Goal: Information Seeking & Learning: Find specific fact

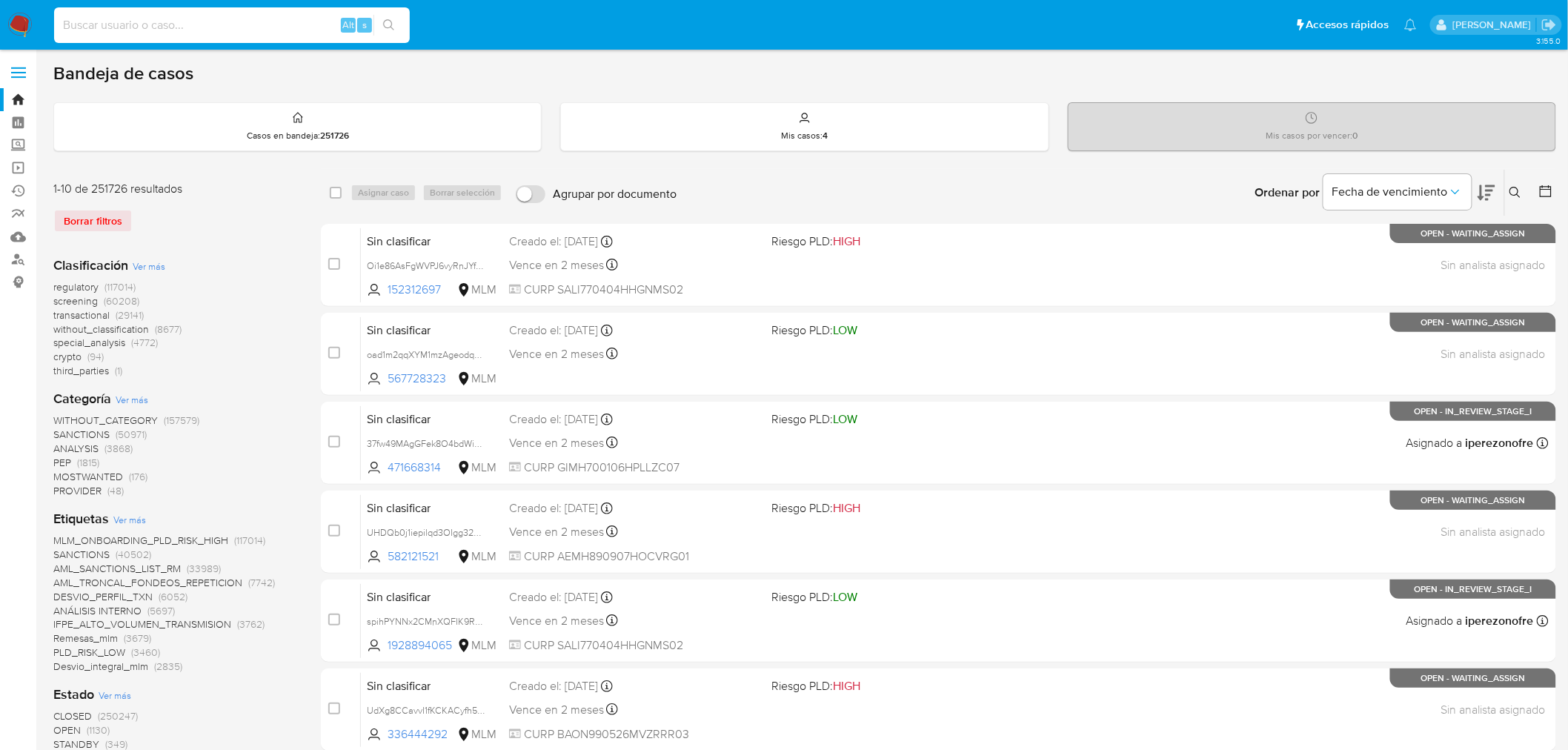
click at [156, 24] on input at bounding box center [232, 24] width 356 height 19
paste input "2504373154"
type input "2504373154"
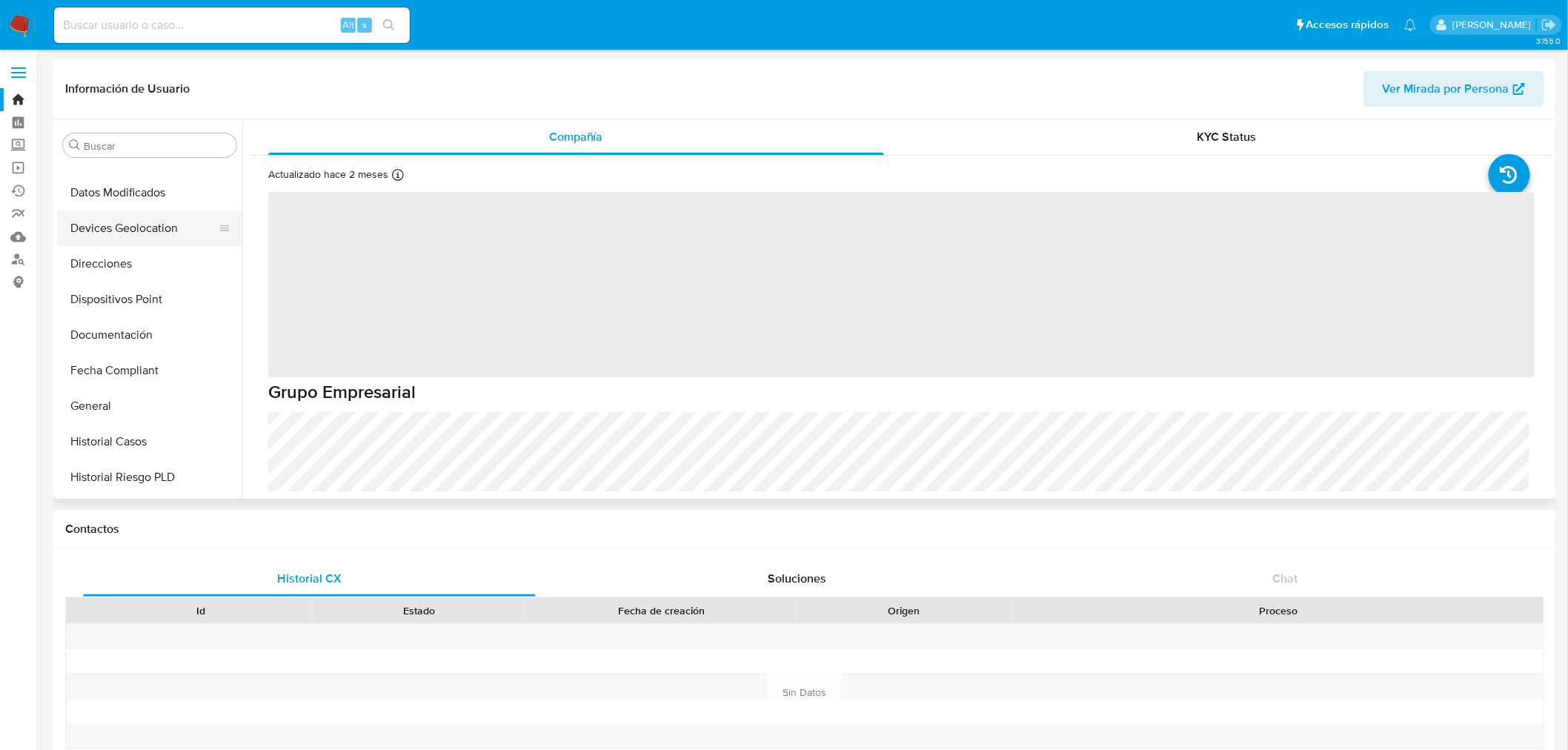
scroll to position [49, 0]
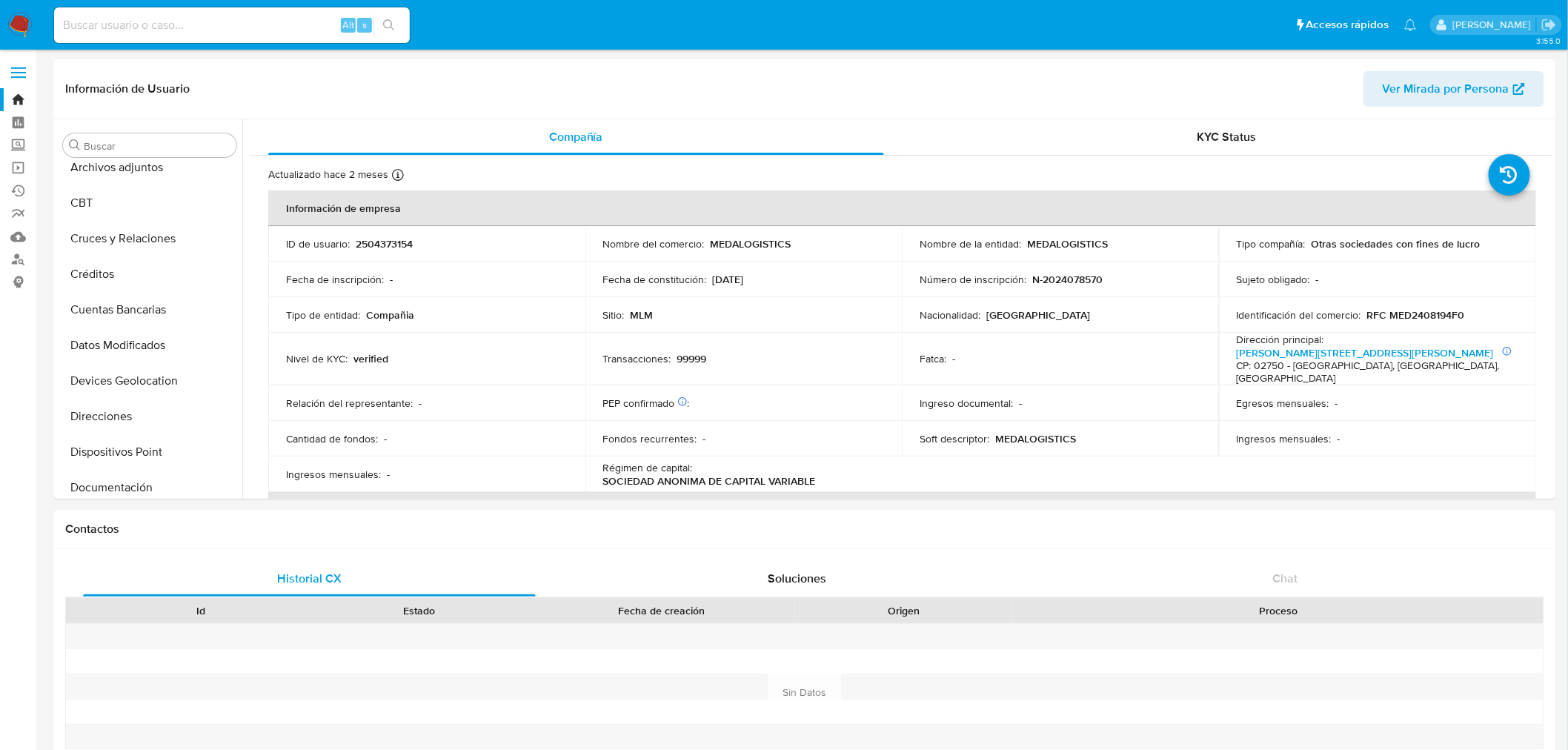
click at [109, 243] on button "Cruces y Relaciones" at bounding box center [150, 238] width 185 height 35
select select "10"
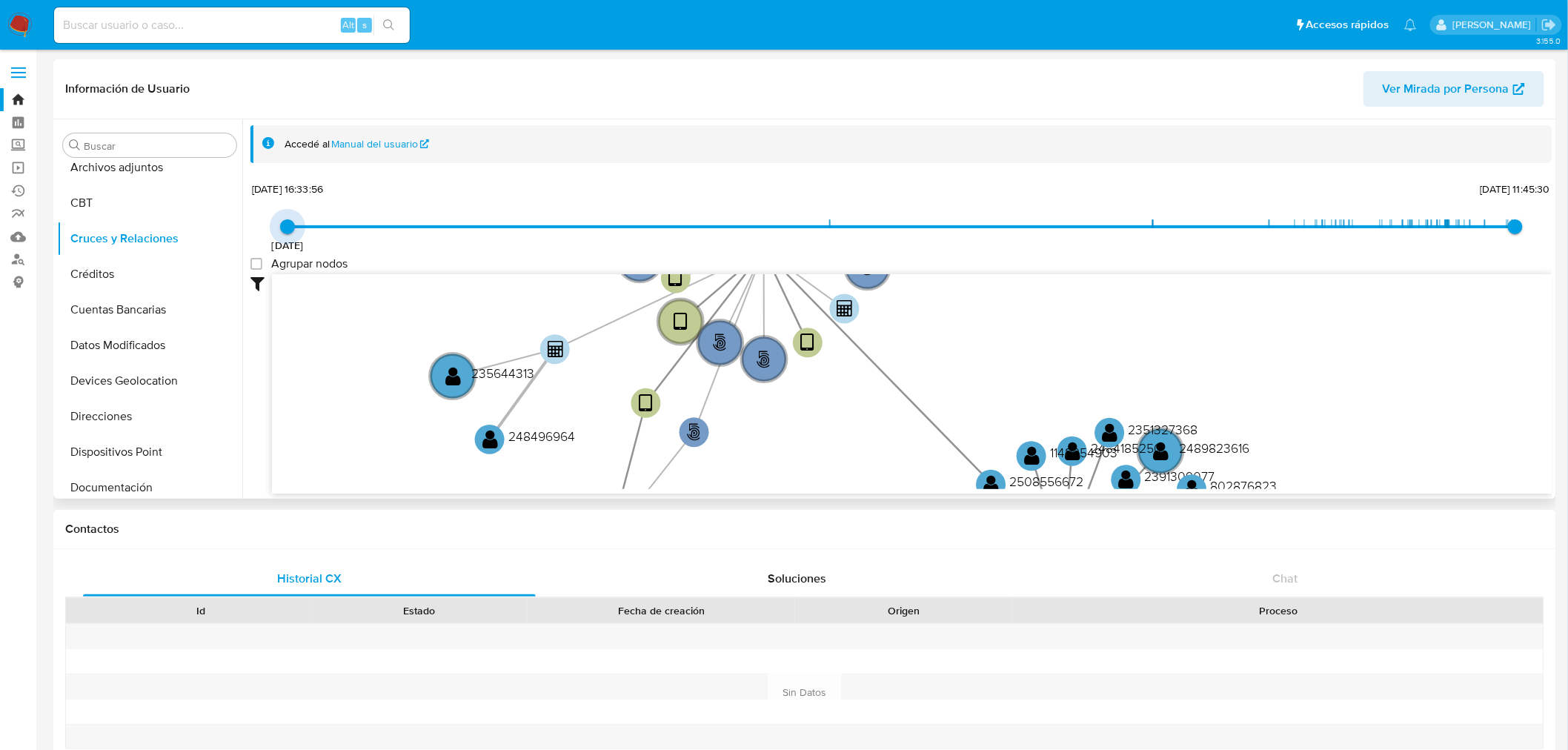
drag, startPoint x: 293, startPoint y: 223, endPoint x: 519, endPoint y: 397, distance: 285.2
click at [377, 230] on span "[DATE] [DATE] 16:33:56 [DATE] 11:45:30" at bounding box center [901, 227] width 1228 height 22
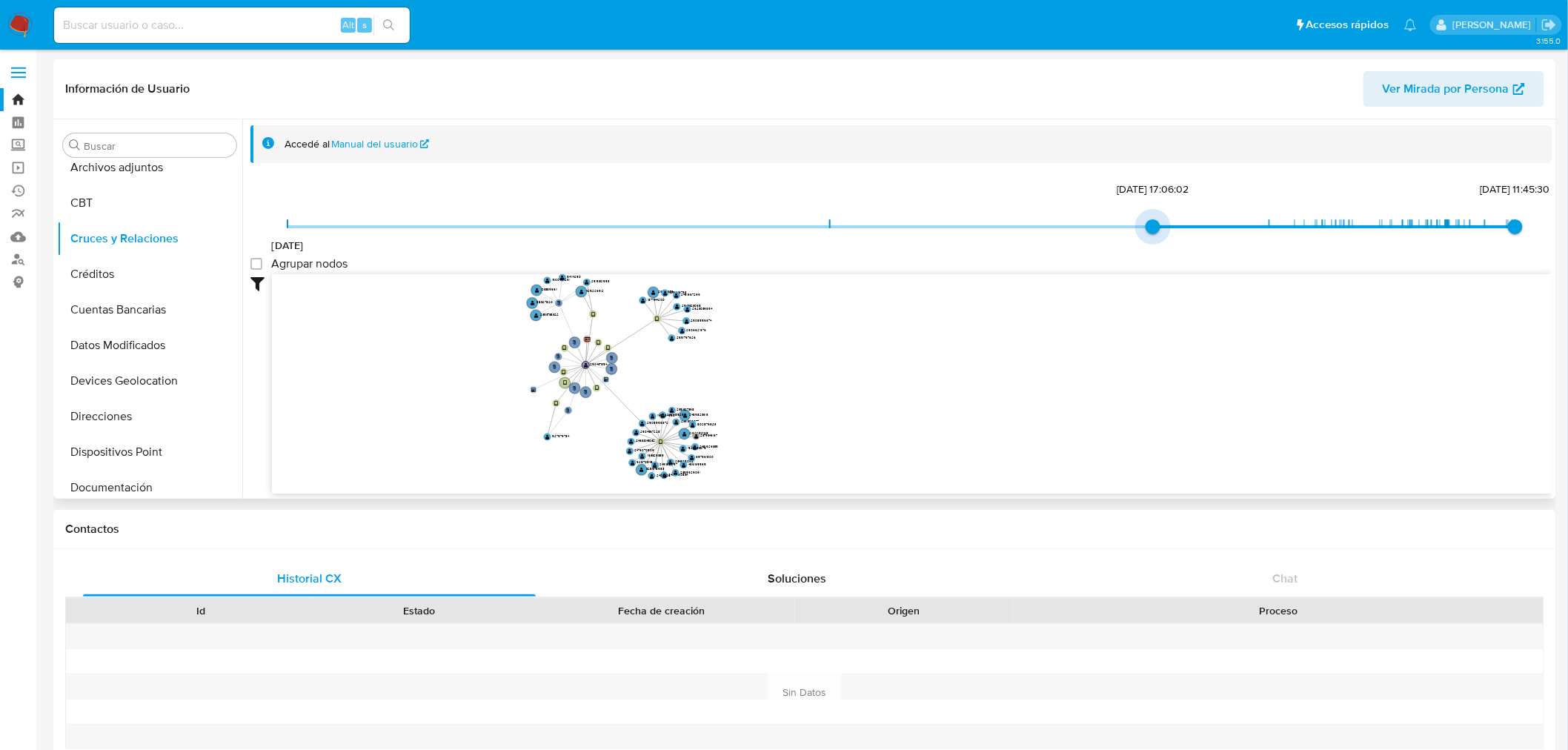
drag, startPoint x: 279, startPoint y: 225, endPoint x: 1142, endPoint y: 291, distance: 865.5
click at [1146, 231] on span "[DATE] 17:06:02" at bounding box center [1153, 227] width 15 height 15
type input "1677537236000"
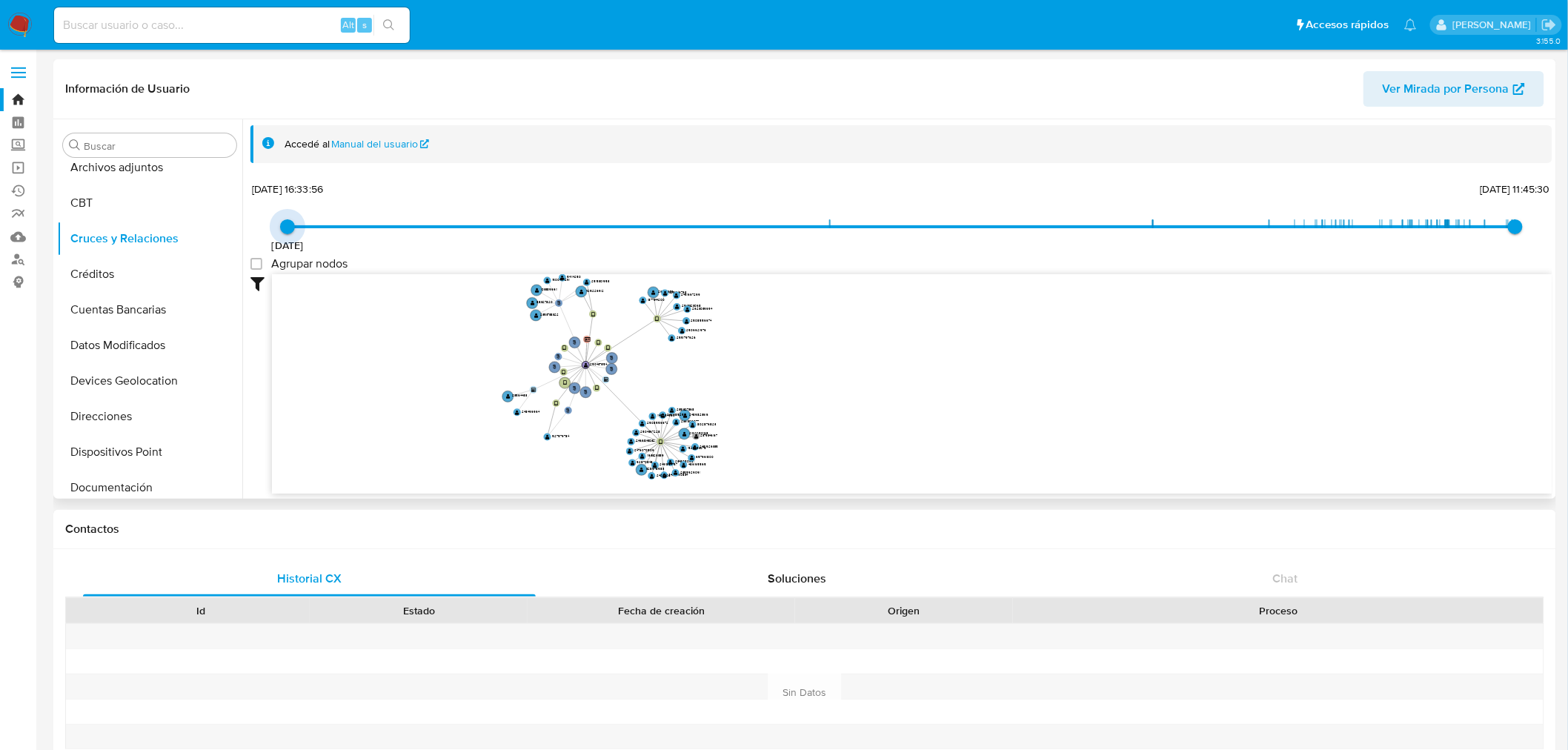
drag, startPoint x: 1146, startPoint y: 221, endPoint x: 338, endPoint y: 260, distance: 808.9
click at [338, 260] on div "[DATE] [DATE] 16:33:56 [DATE] 11:45:30 Agrupar nodos Filtros Confianza alta Dev…" at bounding box center [901, 336] width 1302 height 315
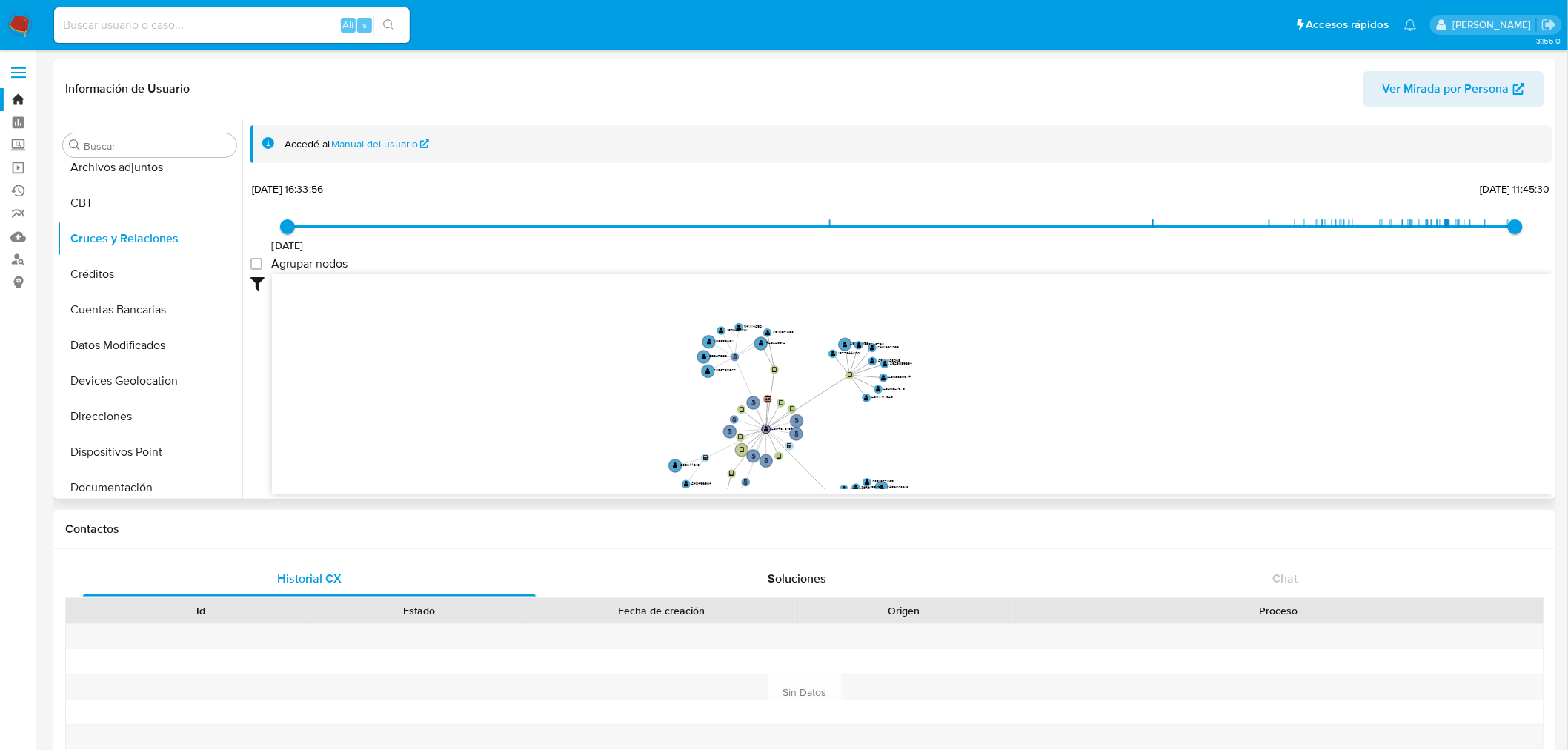
drag, startPoint x: 806, startPoint y: 365, endPoint x: 1042, endPoint y: 394, distance: 237.8
click at [1047, 420] on icon "person-295eb58645eee034af04329a52b75ac2  user-2504373154  2504373154 device-6…" at bounding box center [912, 381] width 1281 height 215
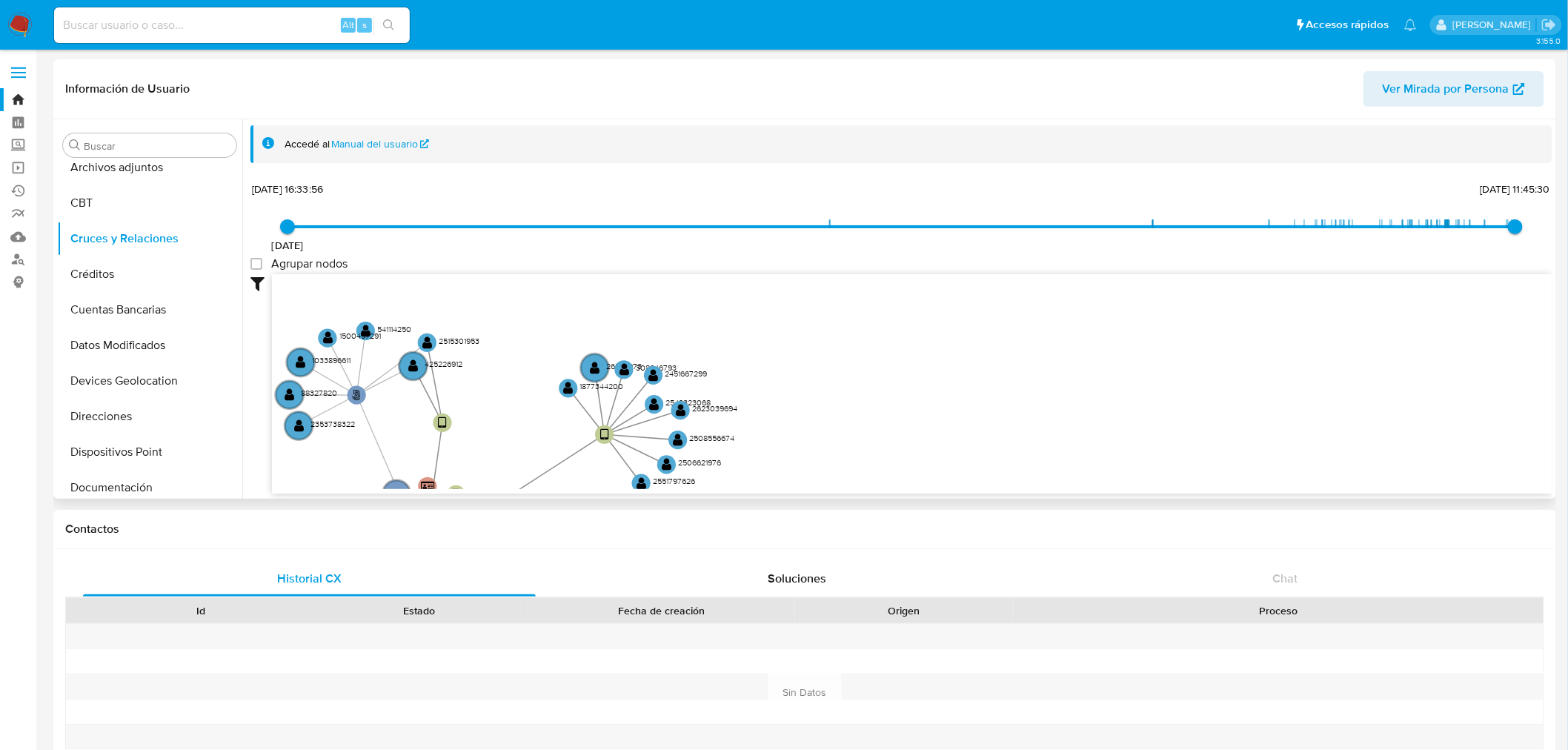
drag, startPoint x: 806, startPoint y: 456, endPoint x: 798, endPoint y: 463, distance: 10.6
click at [797, 469] on icon "person-295eb58645eee034af04329a52b75ac2  user-2504373154  2504373154 device-6…" at bounding box center [912, 381] width 1281 height 215
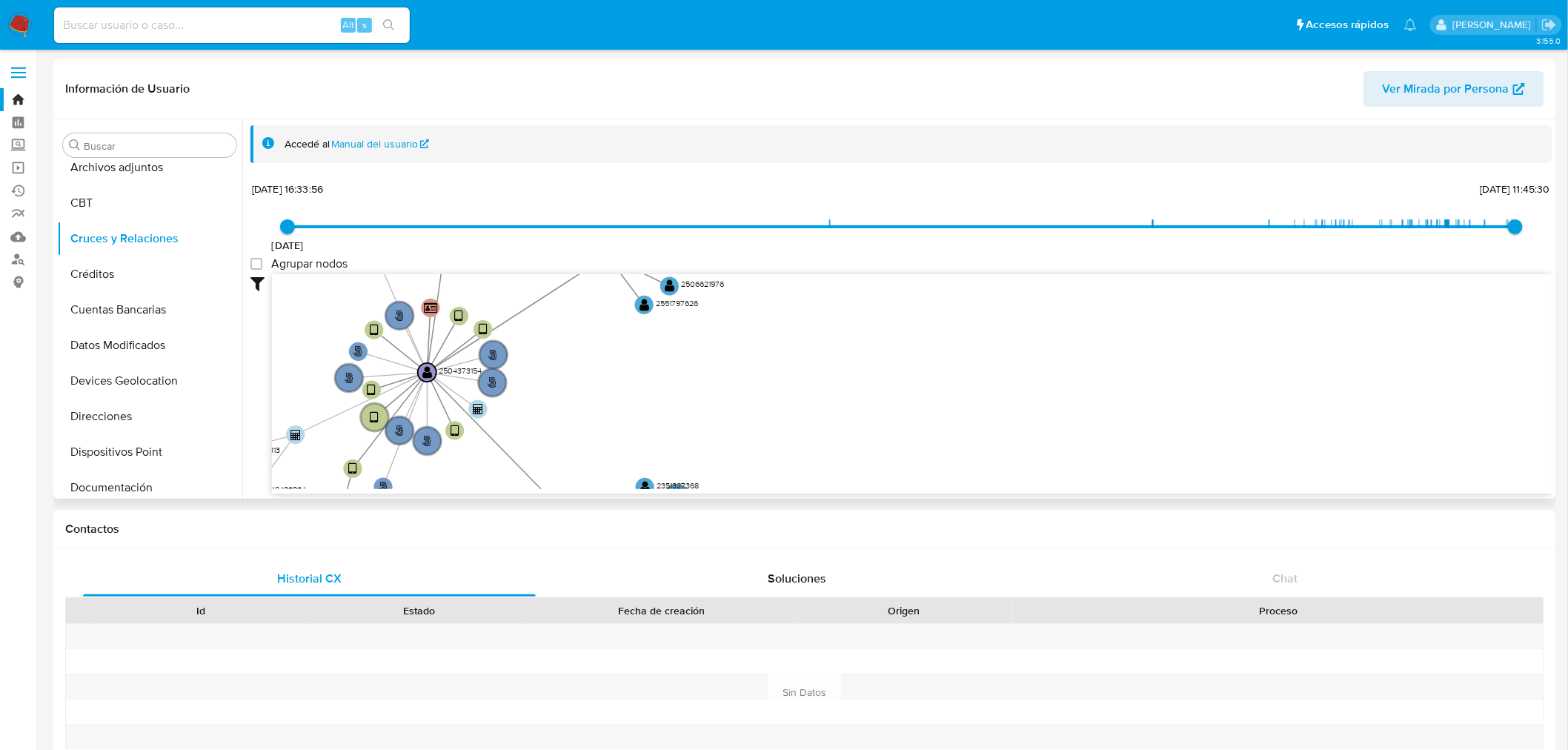
drag, startPoint x: 813, startPoint y: 433, endPoint x: 823, endPoint y: 242, distance: 191.3
click at [823, 242] on div "[DATE] [DATE] 16:33:56 [DATE] 11:45:30 Agrupar nodos Filtros Confianza alta Dev…" at bounding box center [901, 336] width 1302 height 315
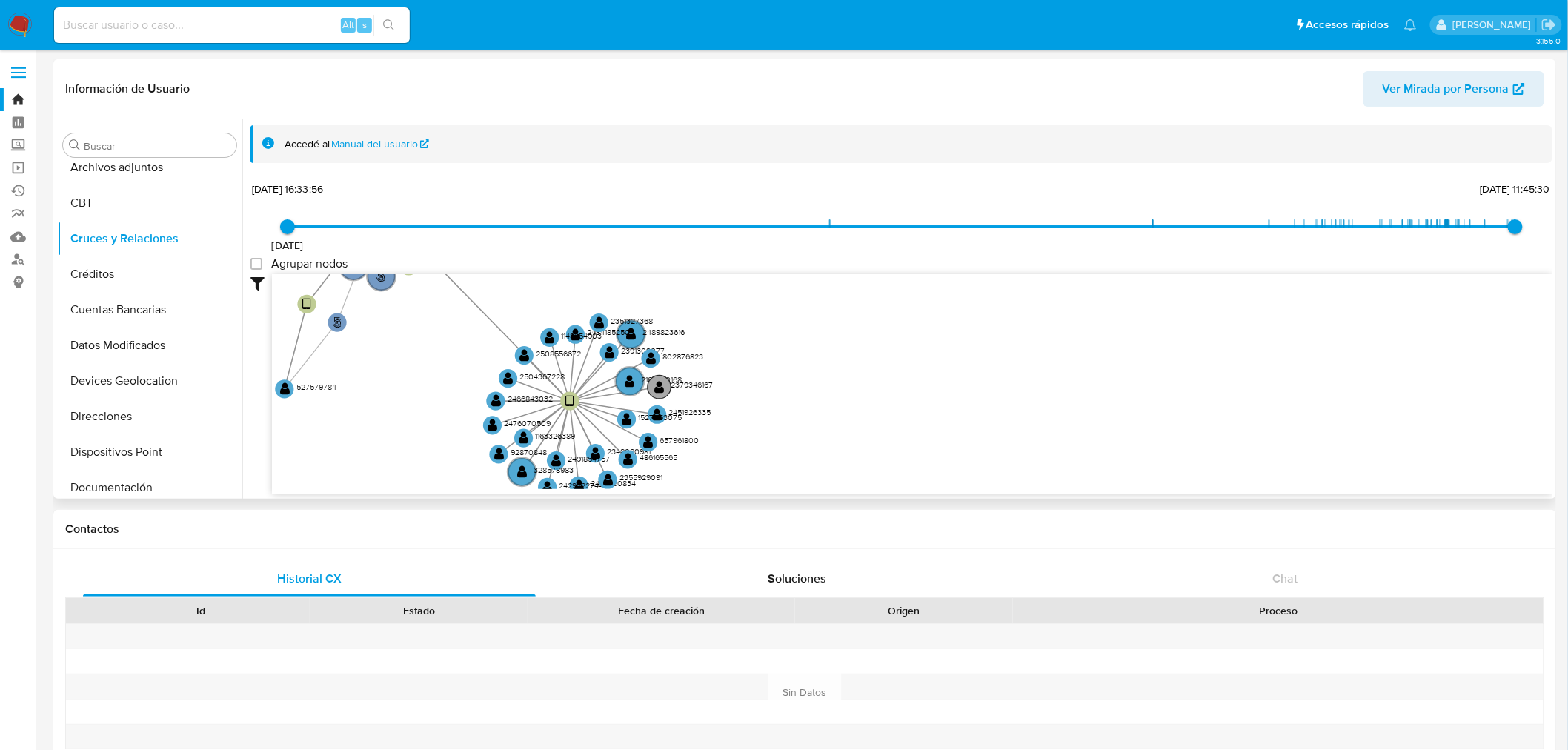
drag, startPoint x: 784, startPoint y: 428, endPoint x: 679, endPoint y: 373, distance: 118.5
click at [742, 268] on div "[DATE] [DATE] 16:33:56 [DATE] 11:45:30 Agrupar nodos Filtros Confianza alta Dev…" at bounding box center [901, 336] width 1302 height 315
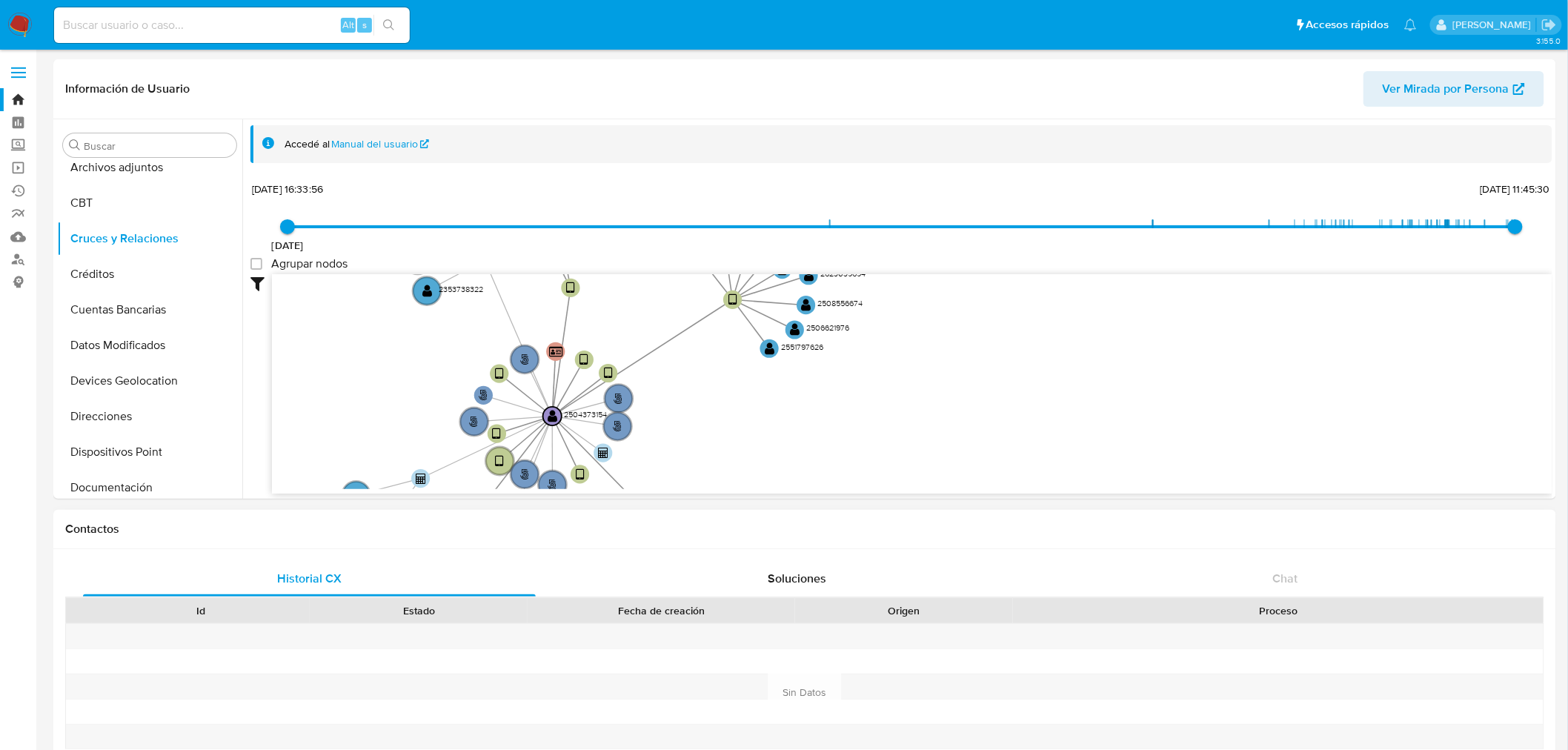
drag, startPoint x: 353, startPoint y: 410, endPoint x: 552, endPoint y: 541, distance: 238.2
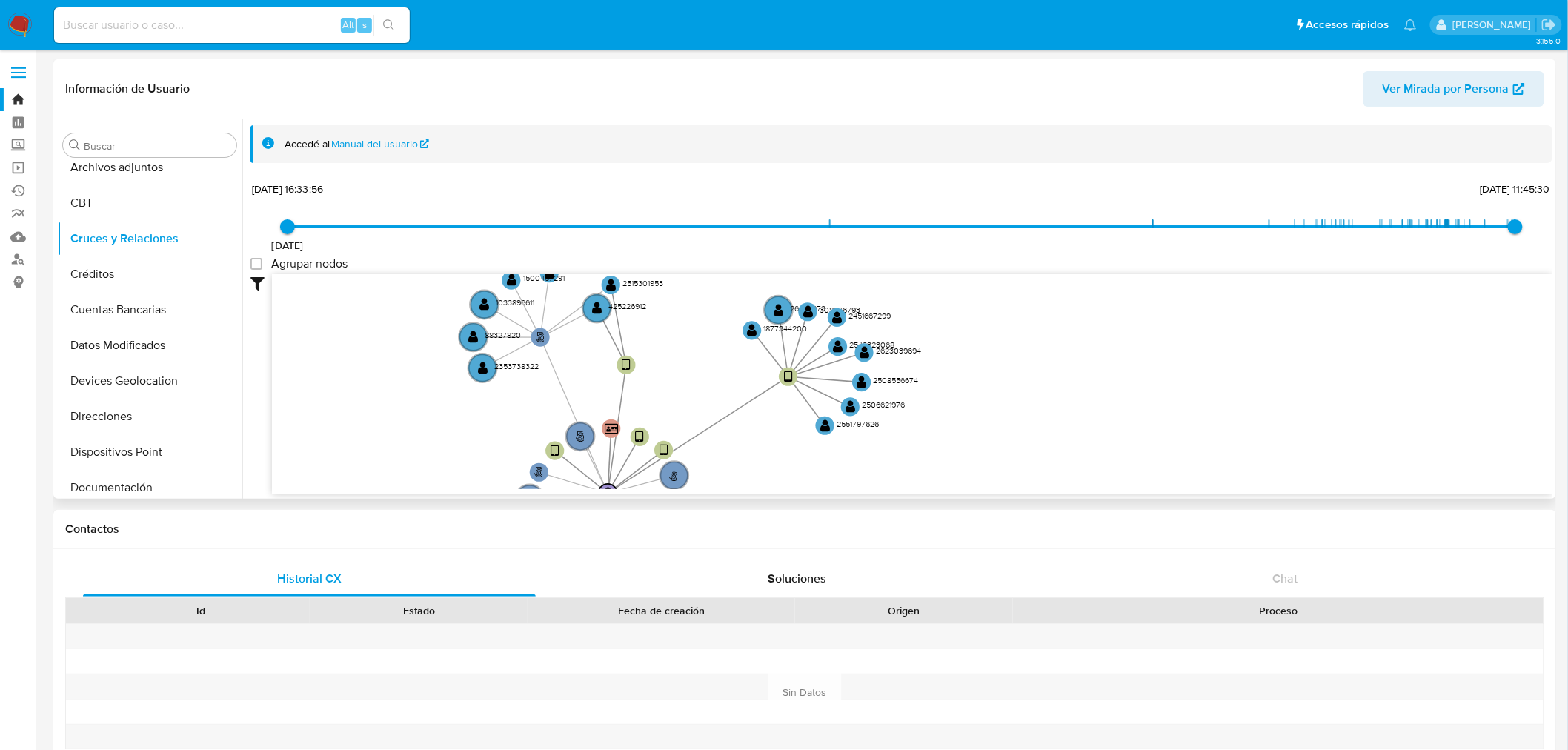
drag, startPoint x: 336, startPoint y: 393, endPoint x: 383, endPoint y: 469, distance: 89.4
click at [383, 469] on icon "person-295eb58645eee034af04329a52b75ac2  user-2504373154  2504373154 device-6…" at bounding box center [912, 381] width 1281 height 215
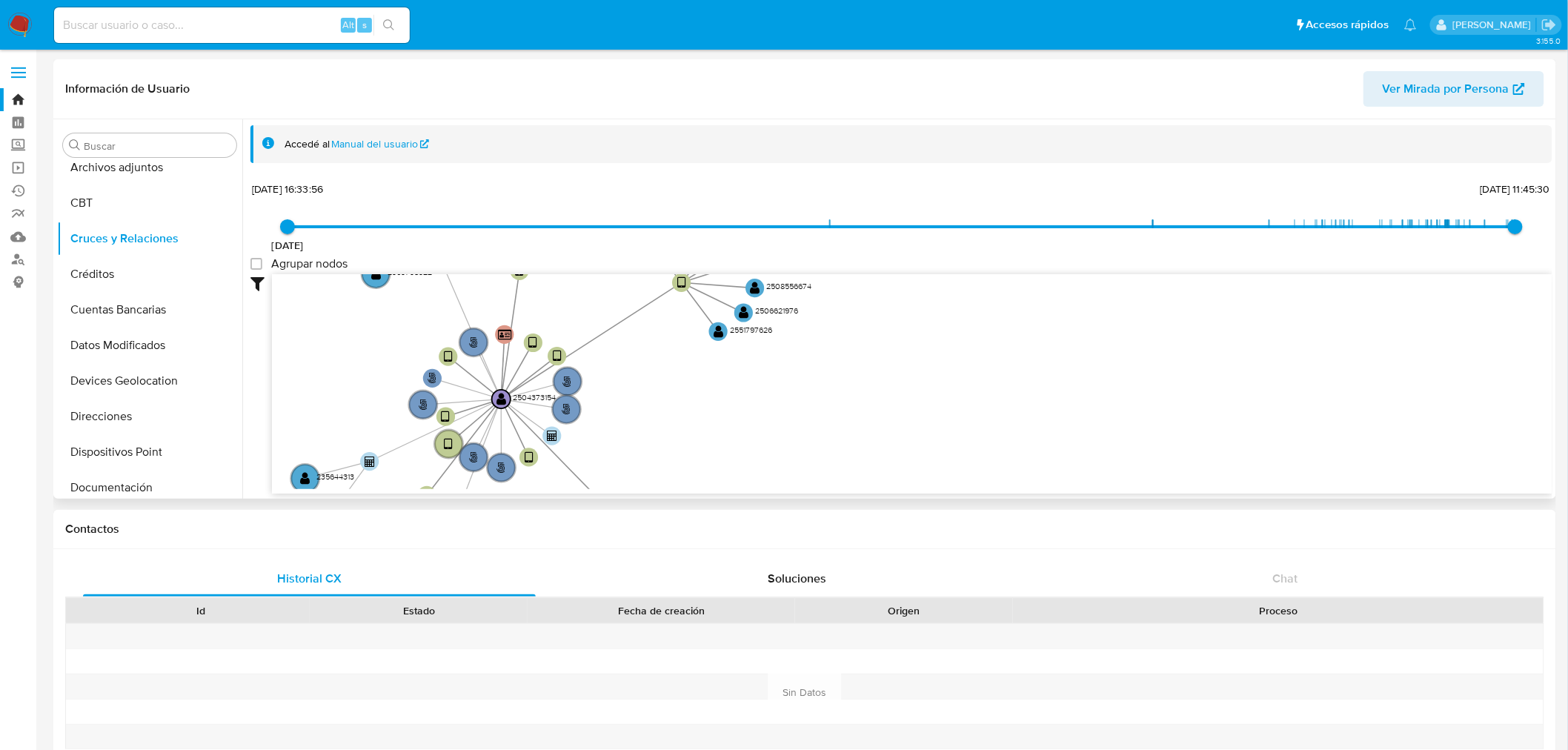
drag, startPoint x: 497, startPoint y: 400, endPoint x: 412, endPoint y: 336, distance: 106.4
click at [383, 292] on icon "person-295eb58645eee034af04329a52b75ac2  user-2504373154  2504373154 device-6…" at bounding box center [912, 381] width 1281 height 215
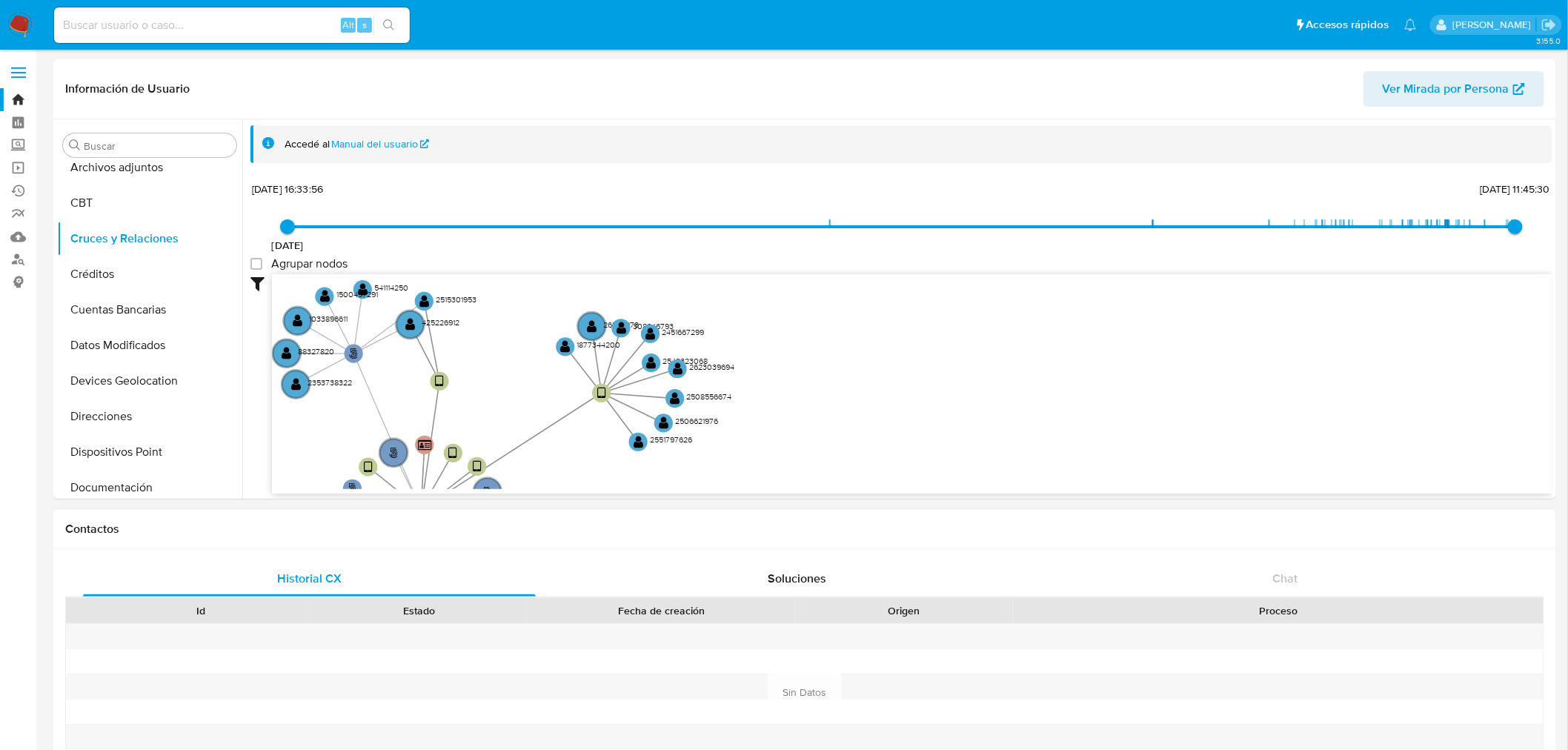
drag, startPoint x: 658, startPoint y: 426, endPoint x: 585, endPoint y: 549, distance: 143.0
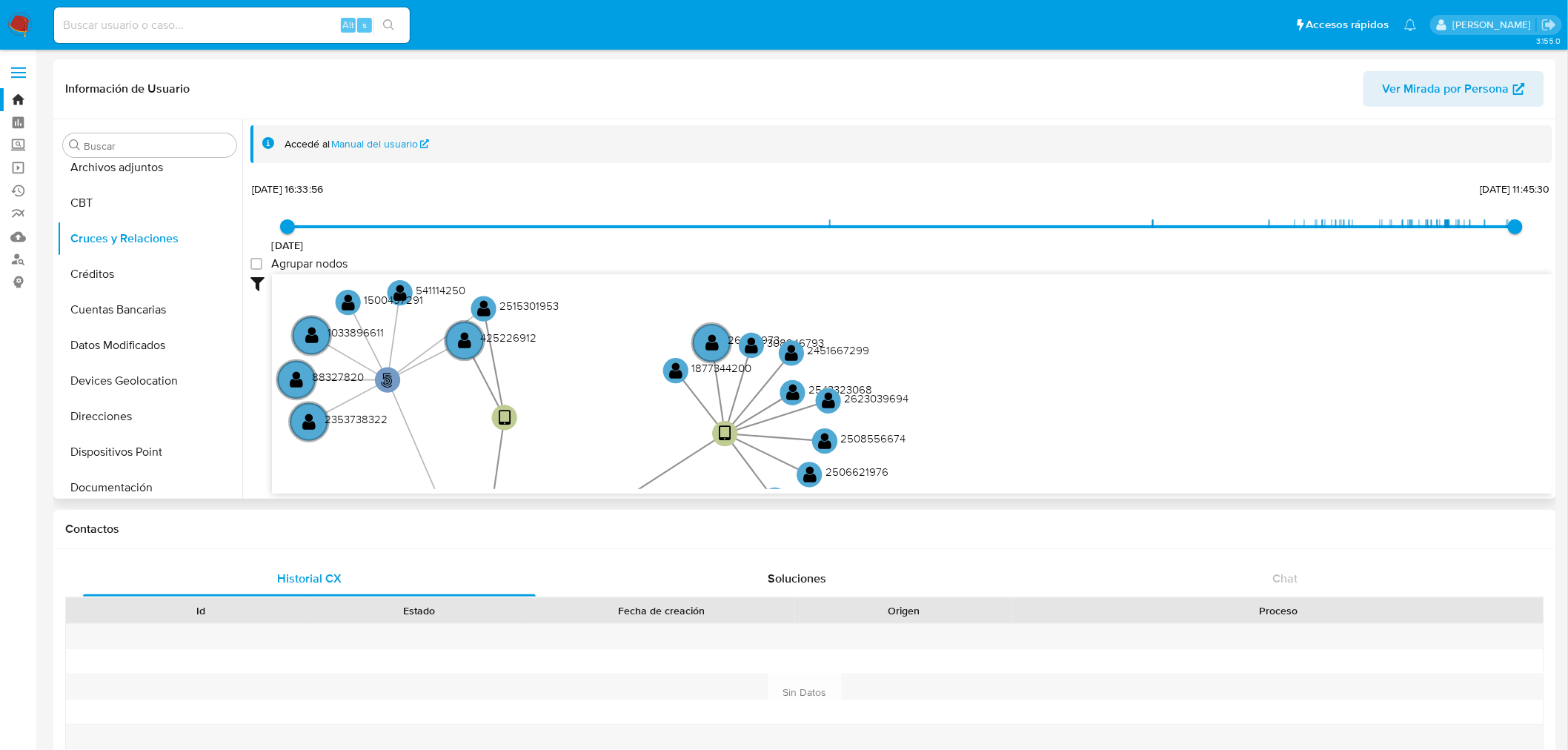
drag, startPoint x: 460, startPoint y: 378, endPoint x: 582, endPoint y: 433, distance: 133.8
click at [582, 433] on icon "person-295eb58645eee034af04329a52b75ac2  user-2504373154  2504373154 device-6…" at bounding box center [912, 381] width 1281 height 215
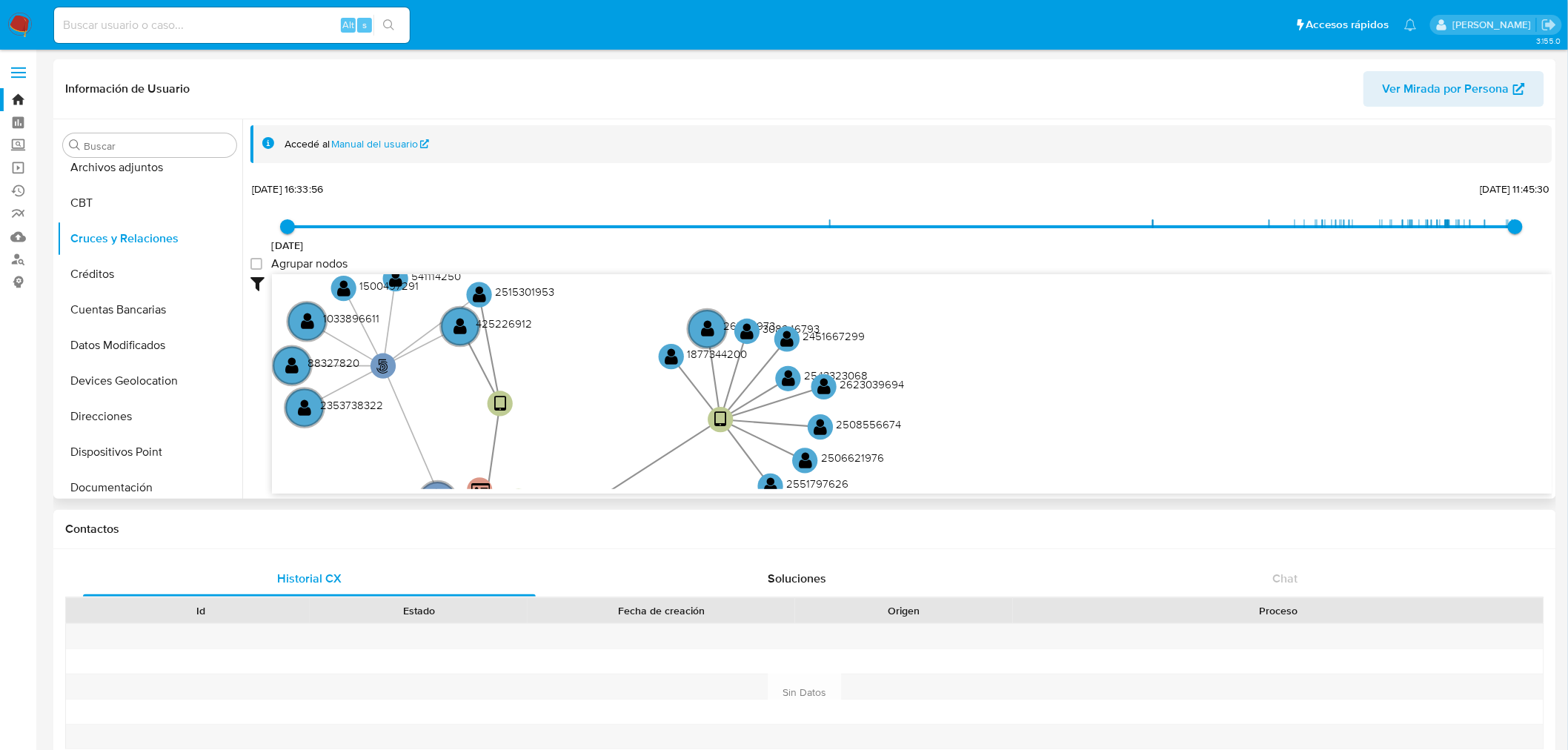
drag, startPoint x: 954, startPoint y: 467, endPoint x: 912, endPoint y: 365, distance: 110.3
click at [912, 365] on icon "person-295eb58645eee034af04329a52b75ac2  user-2504373154  2504373154 device-6…" at bounding box center [912, 381] width 1281 height 215
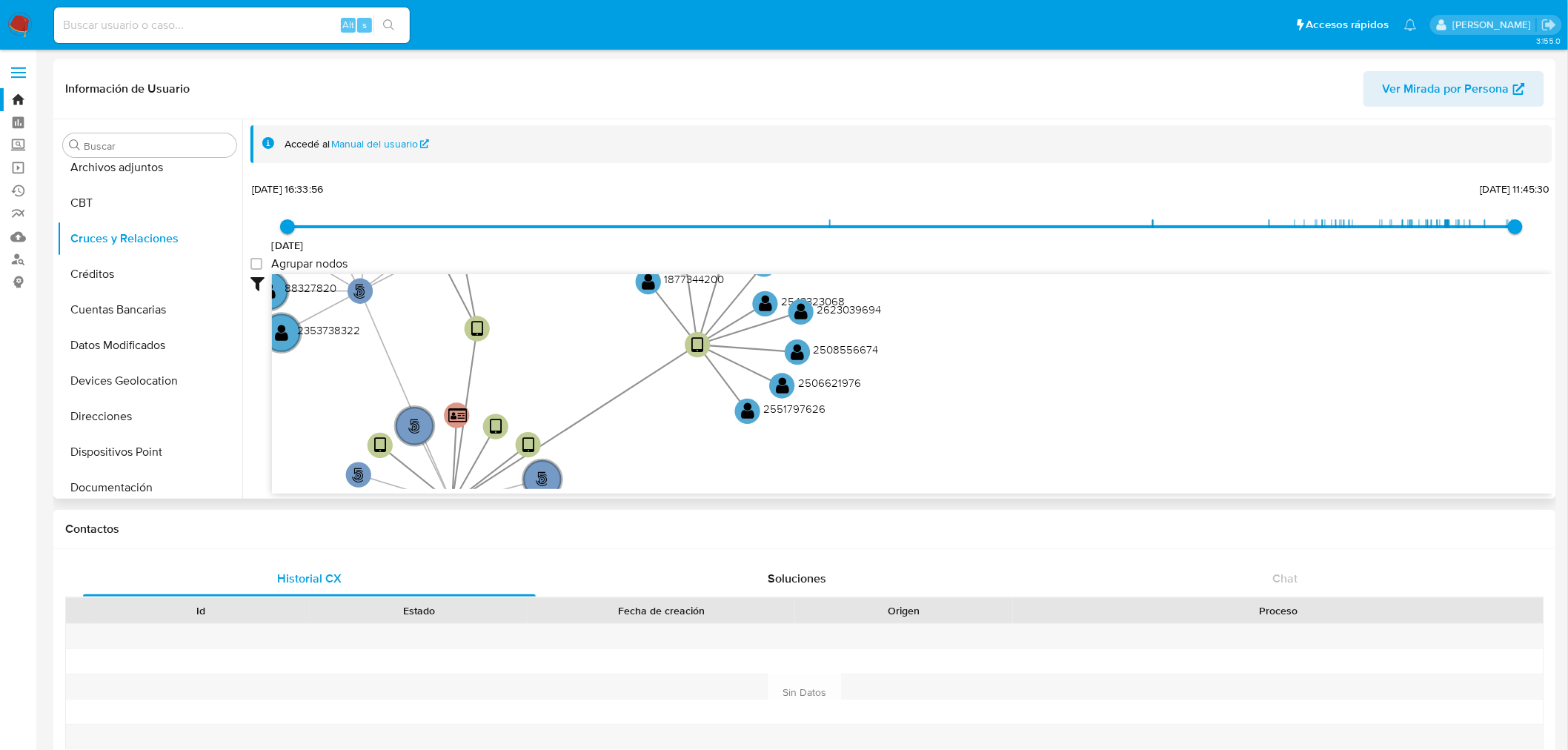
drag, startPoint x: 819, startPoint y: 403, endPoint x: 860, endPoint y: 467, distance: 76.0
click at [860, 469] on icon "person-295eb58645eee034af04329a52b75ac2  user-2504373154  2504373154 device-6…" at bounding box center [912, 381] width 1281 height 215
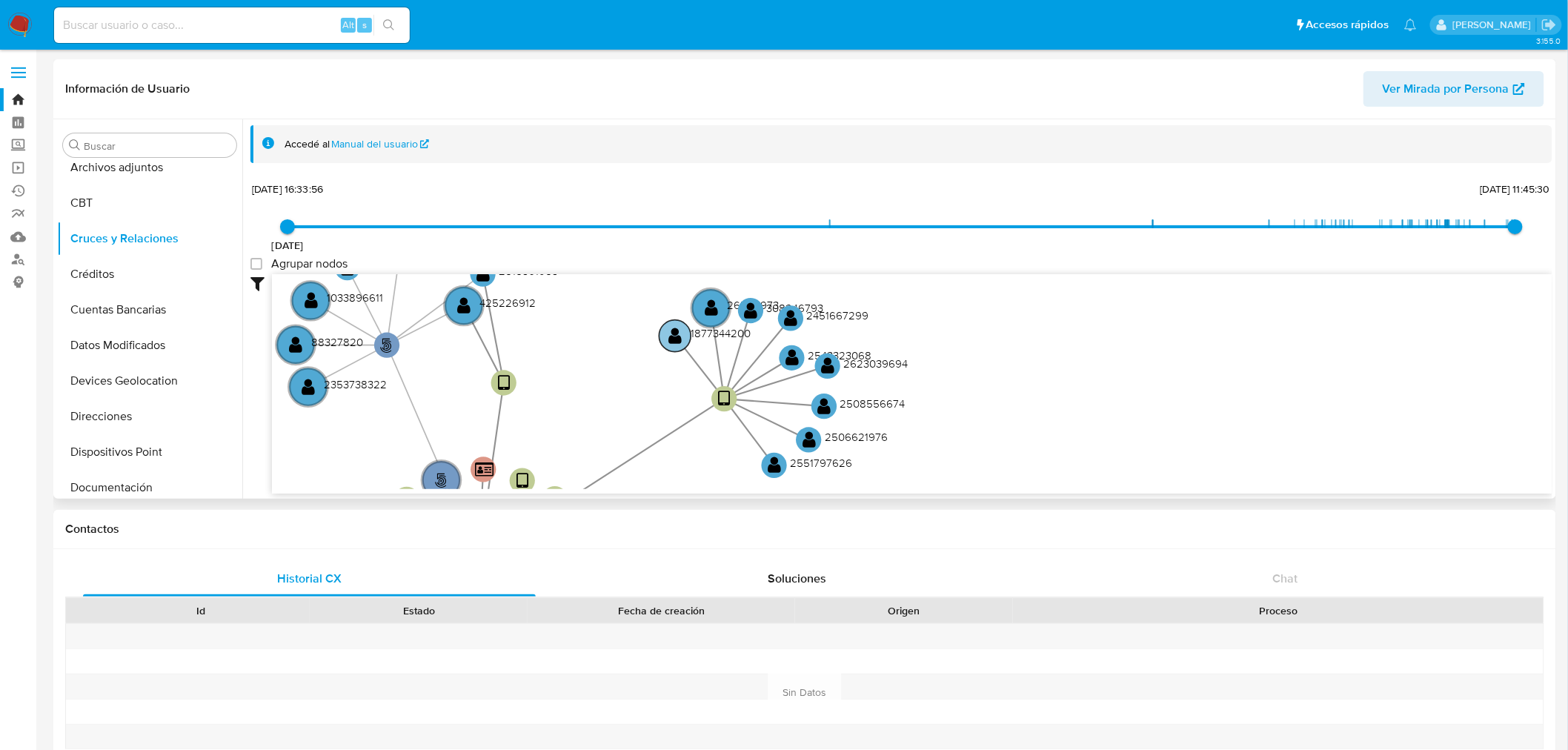
click at [671, 336] on text "" at bounding box center [675, 336] width 13 height 19
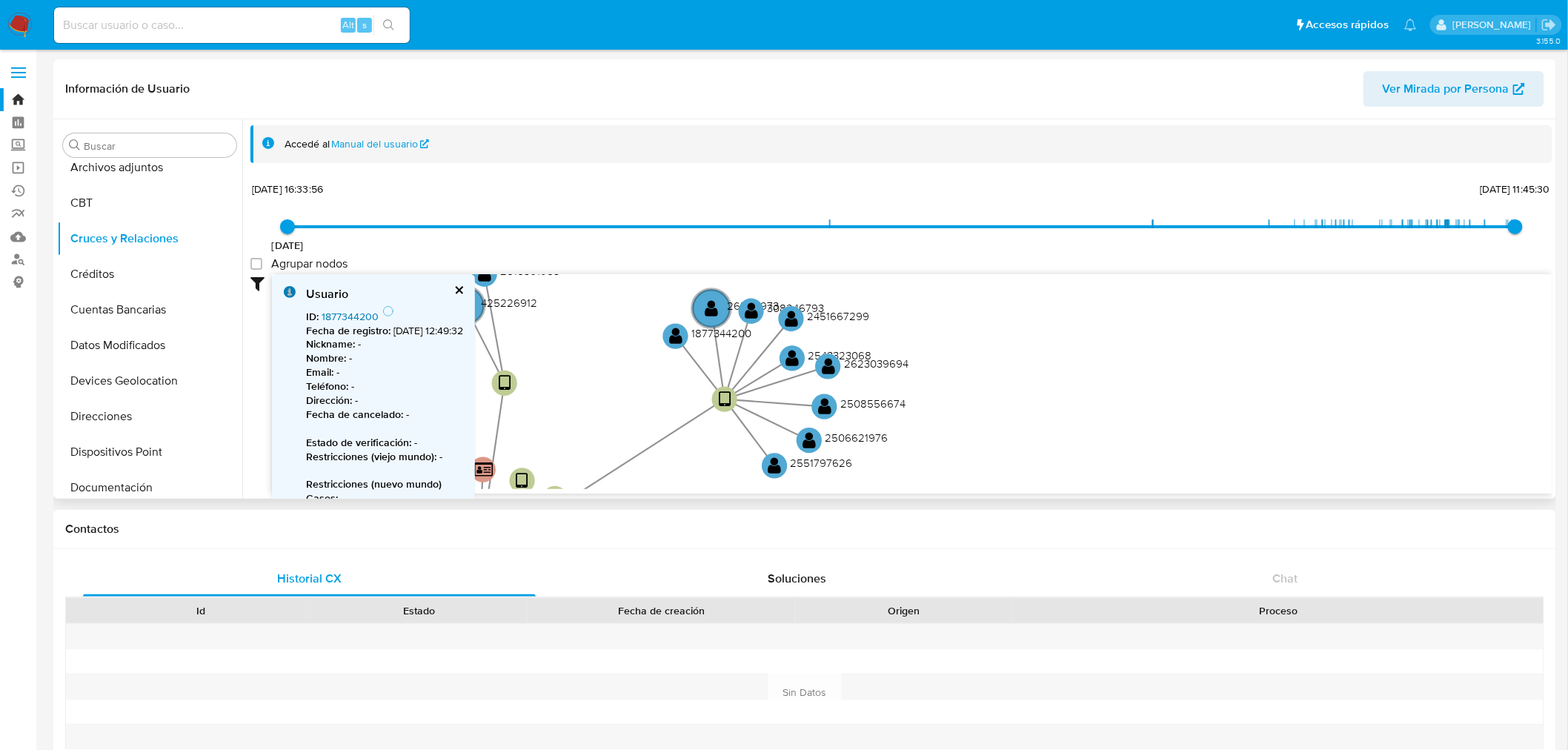
click at [340, 309] on link "1877344200" at bounding box center [351, 317] width 57 height 15
click at [751, 309] on text "" at bounding box center [752, 312] width 13 height 19
click at [346, 309] on link "308246793" at bounding box center [348, 317] width 53 height 15
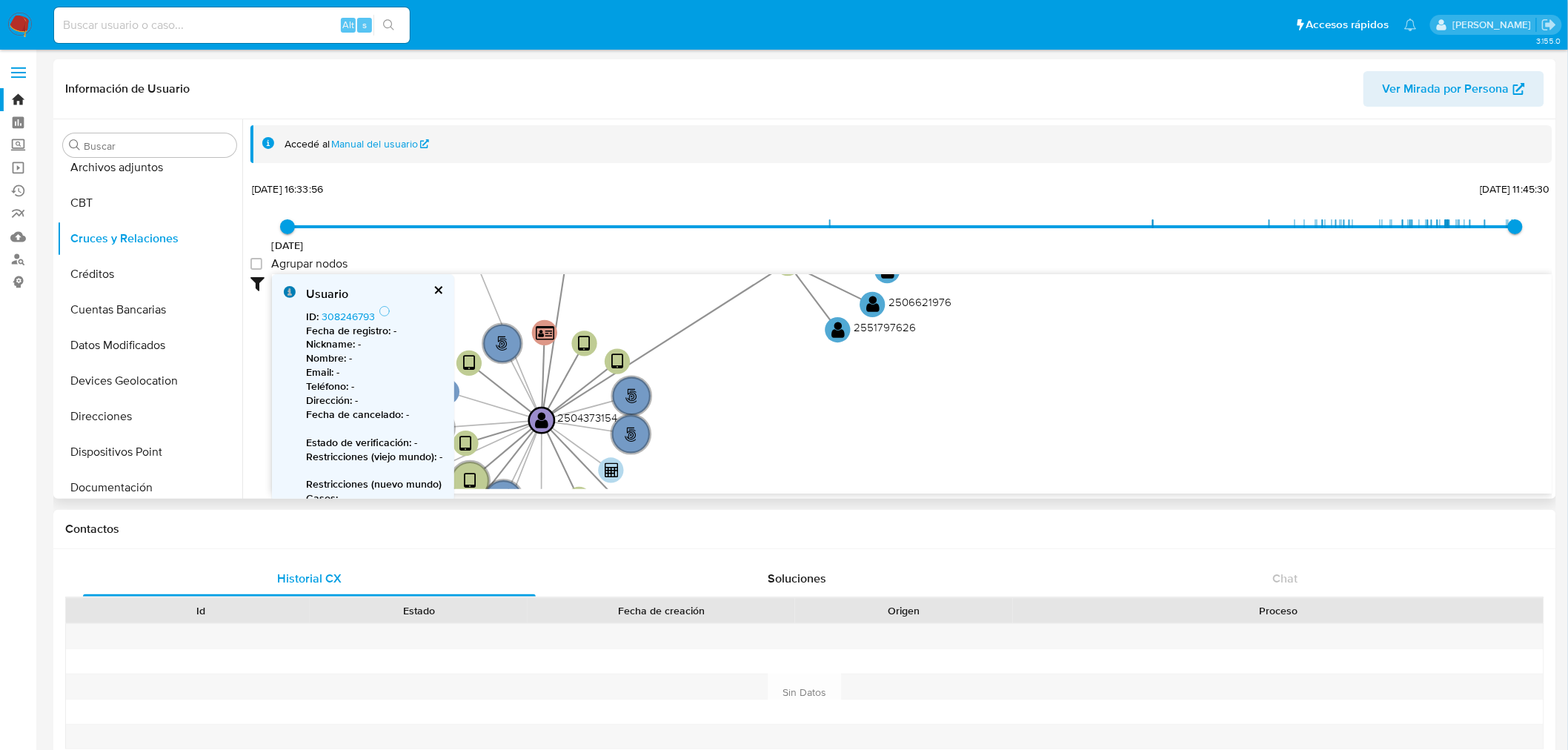
drag, startPoint x: 991, startPoint y: 436, endPoint x: 1060, endPoint y: 299, distance: 153.4
click at [1057, 299] on icon "person-295eb58645eee034af04329a52b75ac2  user-2504373154  2504373154 device-6…" at bounding box center [912, 381] width 1281 height 215
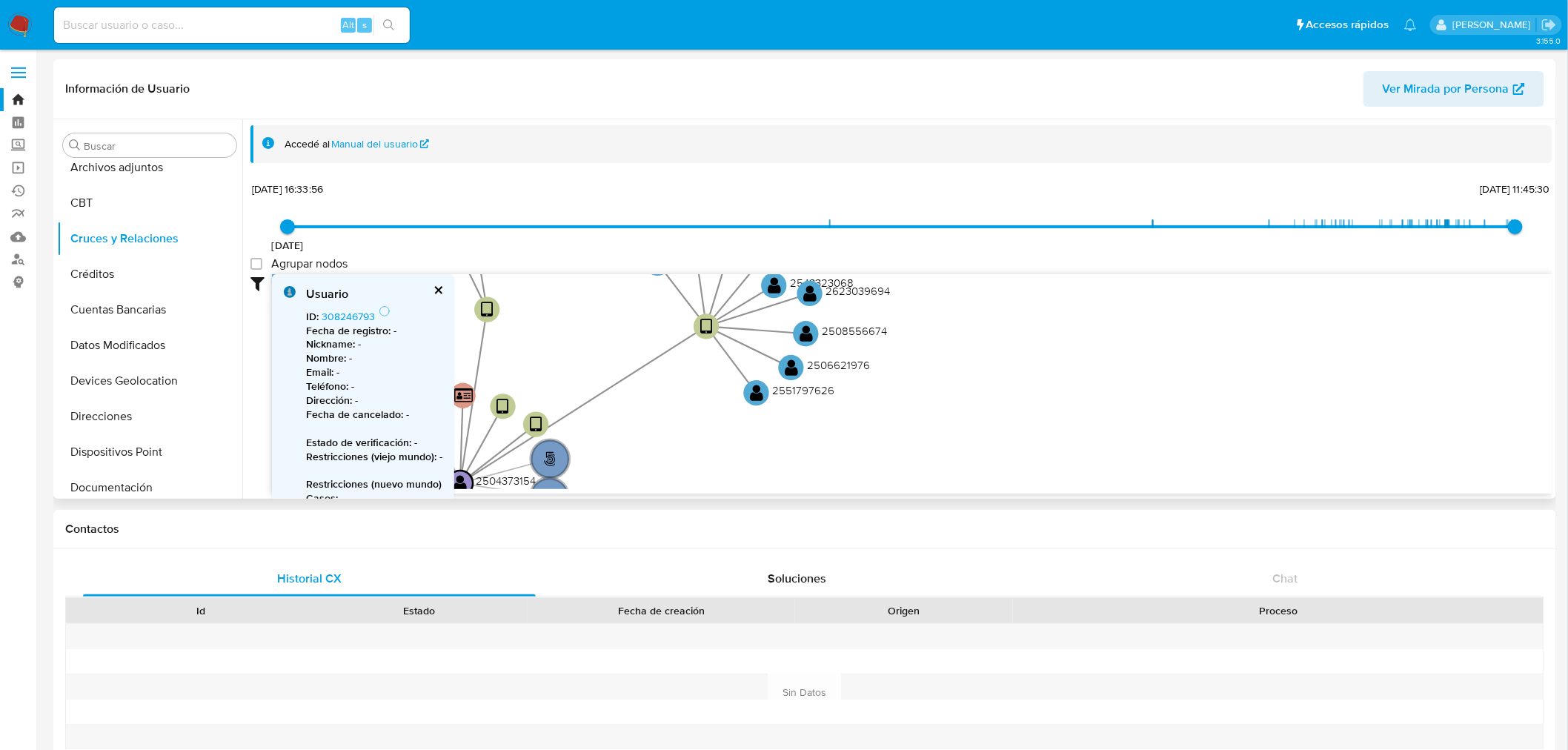
drag, startPoint x: 961, startPoint y: 367, endPoint x: 873, endPoint y: 427, distance: 106.5
click at [875, 431] on icon "person-295eb58645eee034af04329a52b75ac2  user-2504373154  2504373154 device-6…" at bounding box center [912, 381] width 1281 height 215
drag, startPoint x: 810, startPoint y: 340, endPoint x: 905, endPoint y: 475, distance: 165.1
click at [809, 340] on text "" at bounding box center [806, 335] width 13 height 19
click at [845, 326] on text "2508556674" at bounding box center [854, 333] width 65 height 15
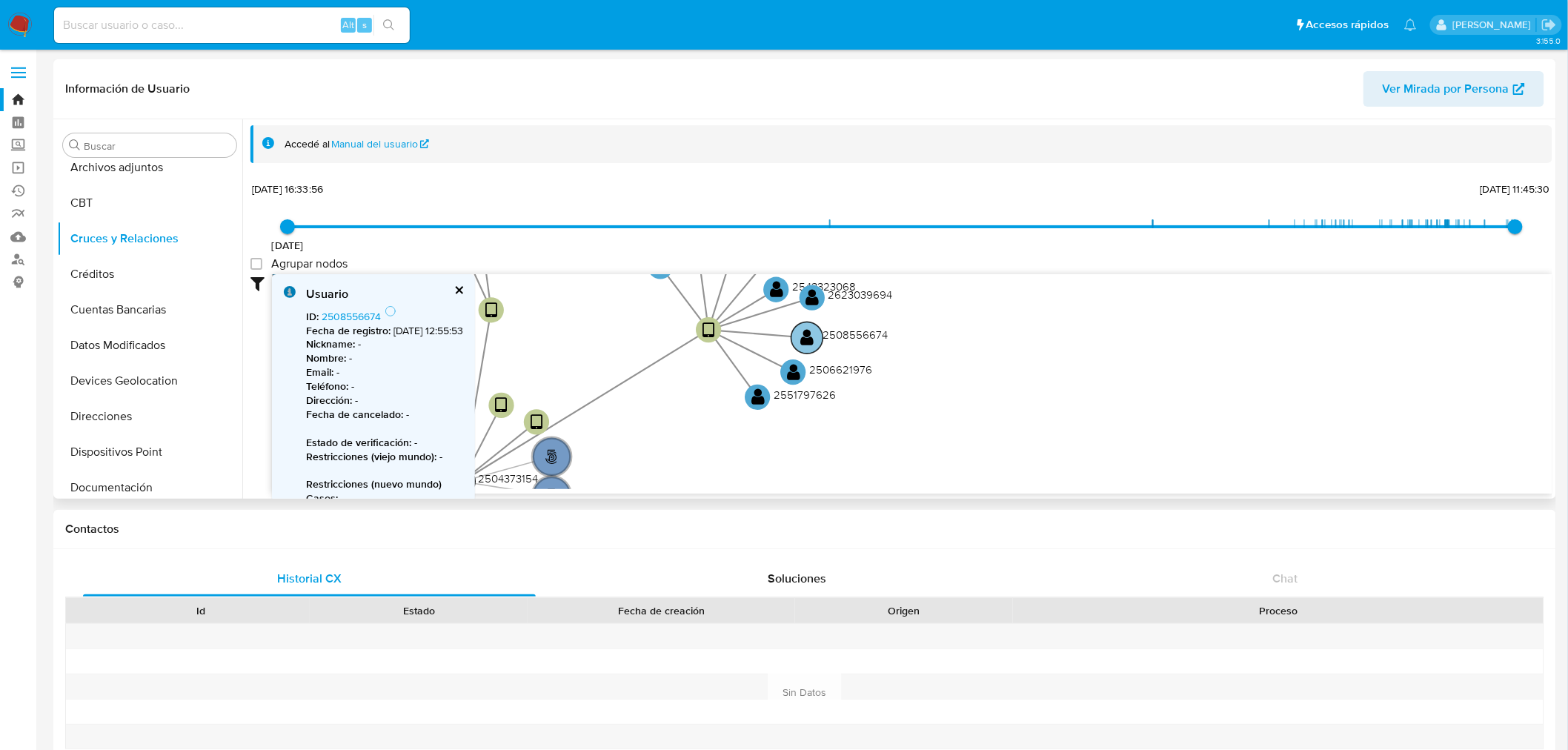
click at [812, 332] on text "" at bounding box center [808, 338] width 13 height 19
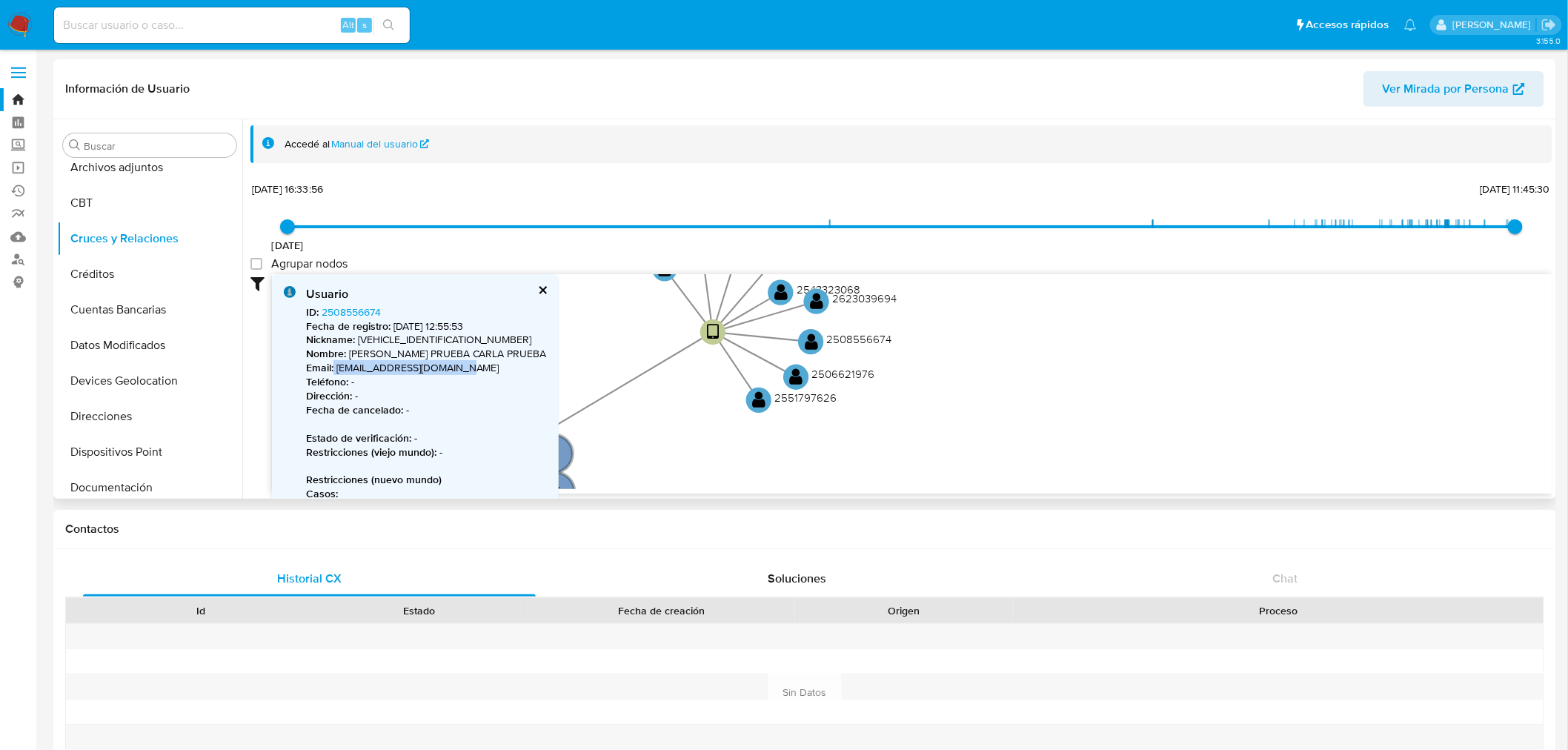
drag, startPoint x: 338, startPoint y: 365, endPoint x: 454, endPoint y: 364, distance: 116.0
click at [454, 364] on p "Email : [EMAIL_ADDRESS][DOMAIN_NAME]" at bounding box center [427, 367] width 241 height 14
click at [463, 378] on p "Teléfono : -" at bounding box center [427, 382] width 241 height 14
drag, startPoint x: 464, startPoint y: 366, endPoint x: 337, endPoint y: 371, distance: 127.1
click at [337, 371] on p "Email : [EMAIL_ADDRESS][DOMAIN_NAME]" at bounding box center [427, 367] width 241 height 14
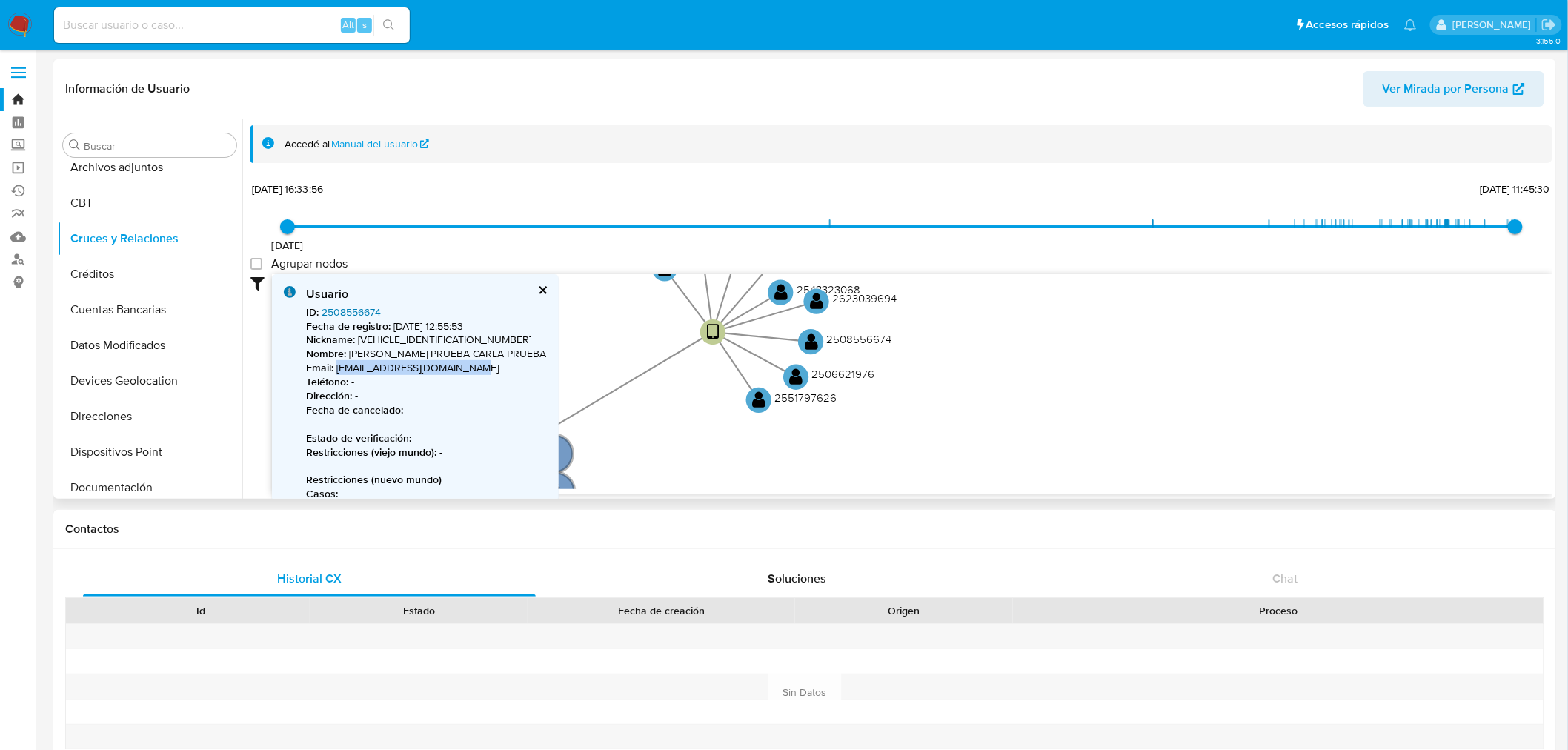
click at [340, 305] on link "2508556674" at bounding box center [352, 312] width 59 height 15
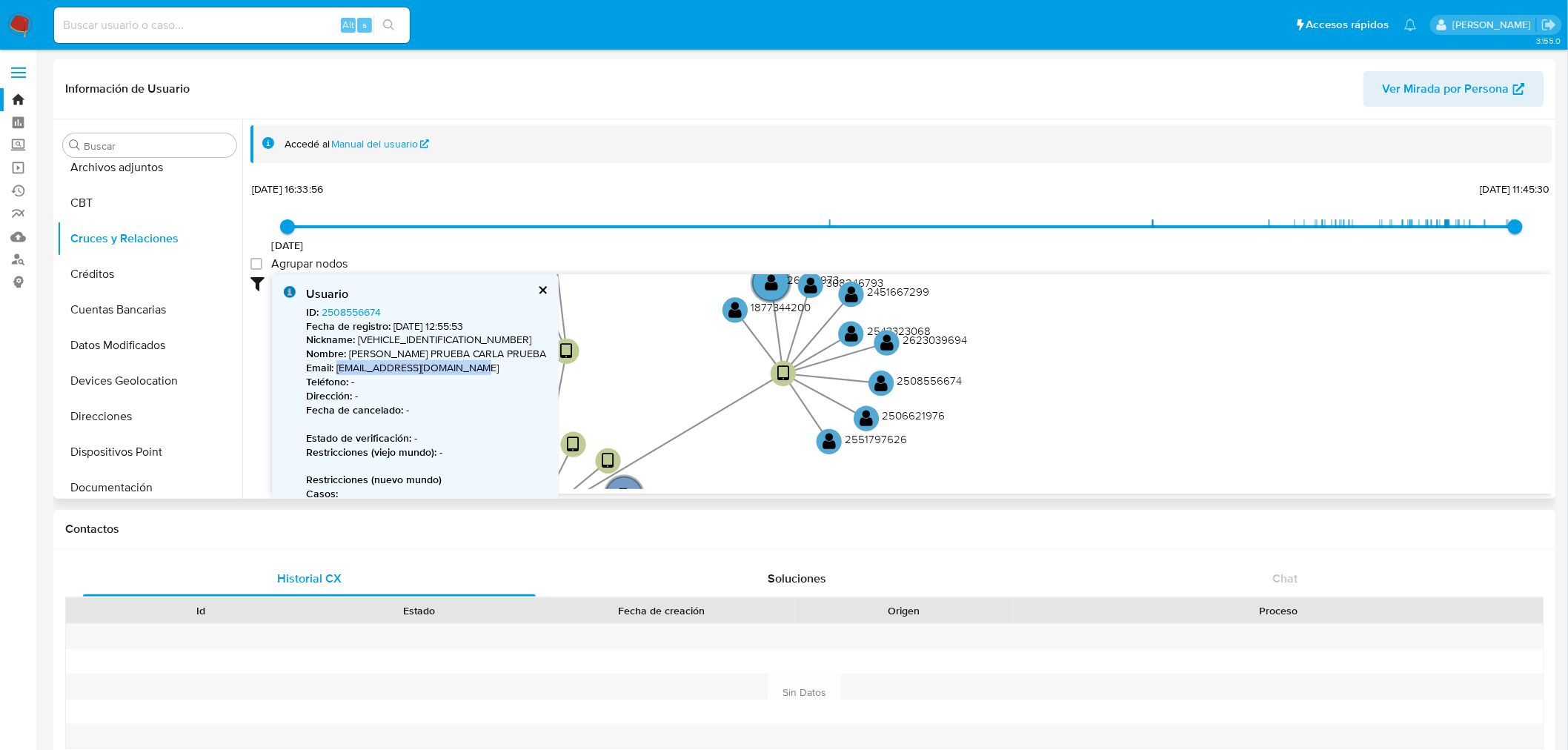
drag, startPoint x: 889, startPoint y: 416, endPoint x: 1025, endPoint y: 473, distance: 147.5
click at [1020, 492] on div "Accedé al Manual del usuario [DATE] [DATE] 16:33:56 [DATE] 11:45:30 Agrupar nod…" at bounding box center [897, 309] width 1310 height 379
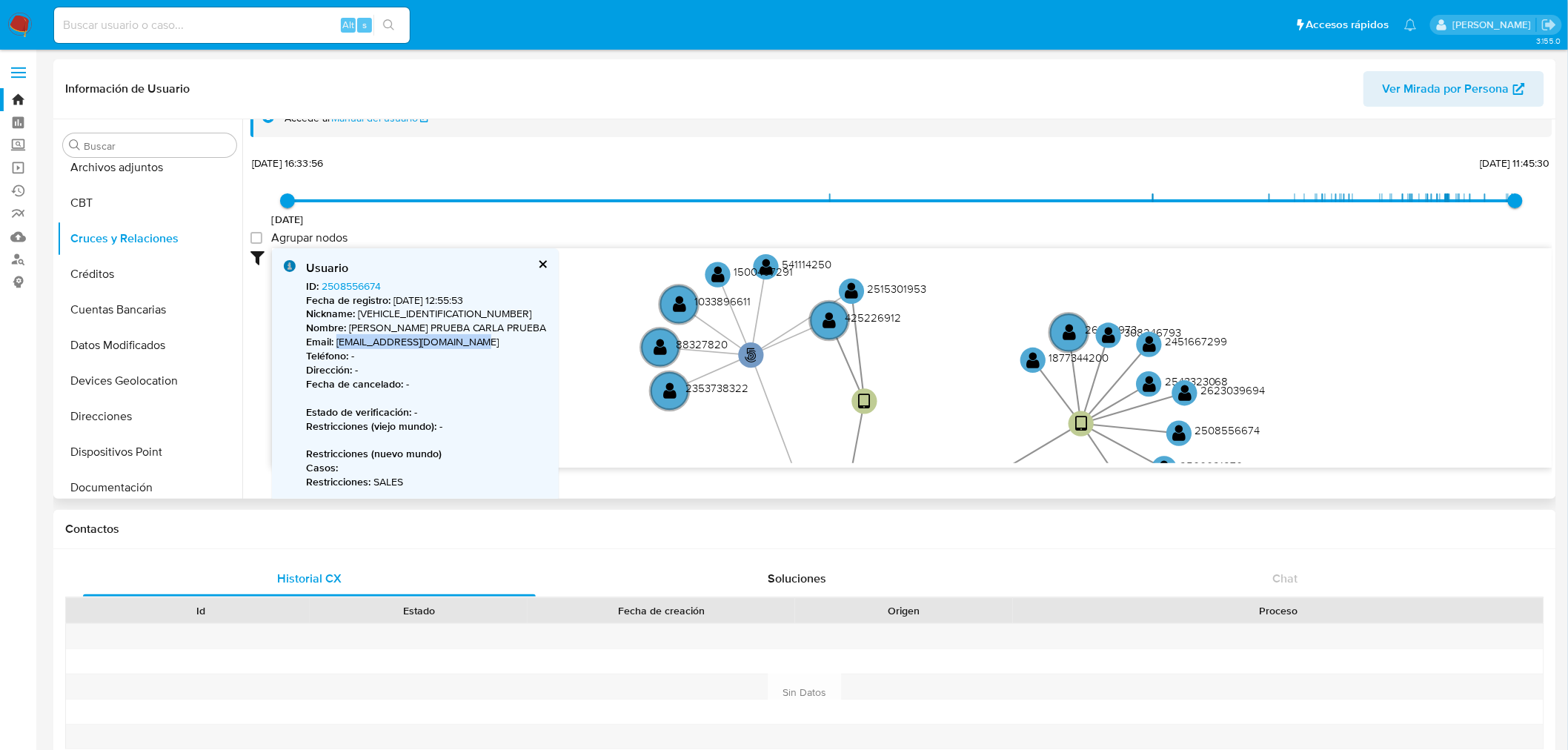
drag, startPoint x: 787, startPoint y: 341, endPoint x: 935, endPoint y: 353, distance: 148.5
click at [937, 354] on icon "person-295eb58645eee034af04329a52b75ac2  user-2504373154  2504373154 device-6…" at bounding box center [912, 356] width 1281 height 215
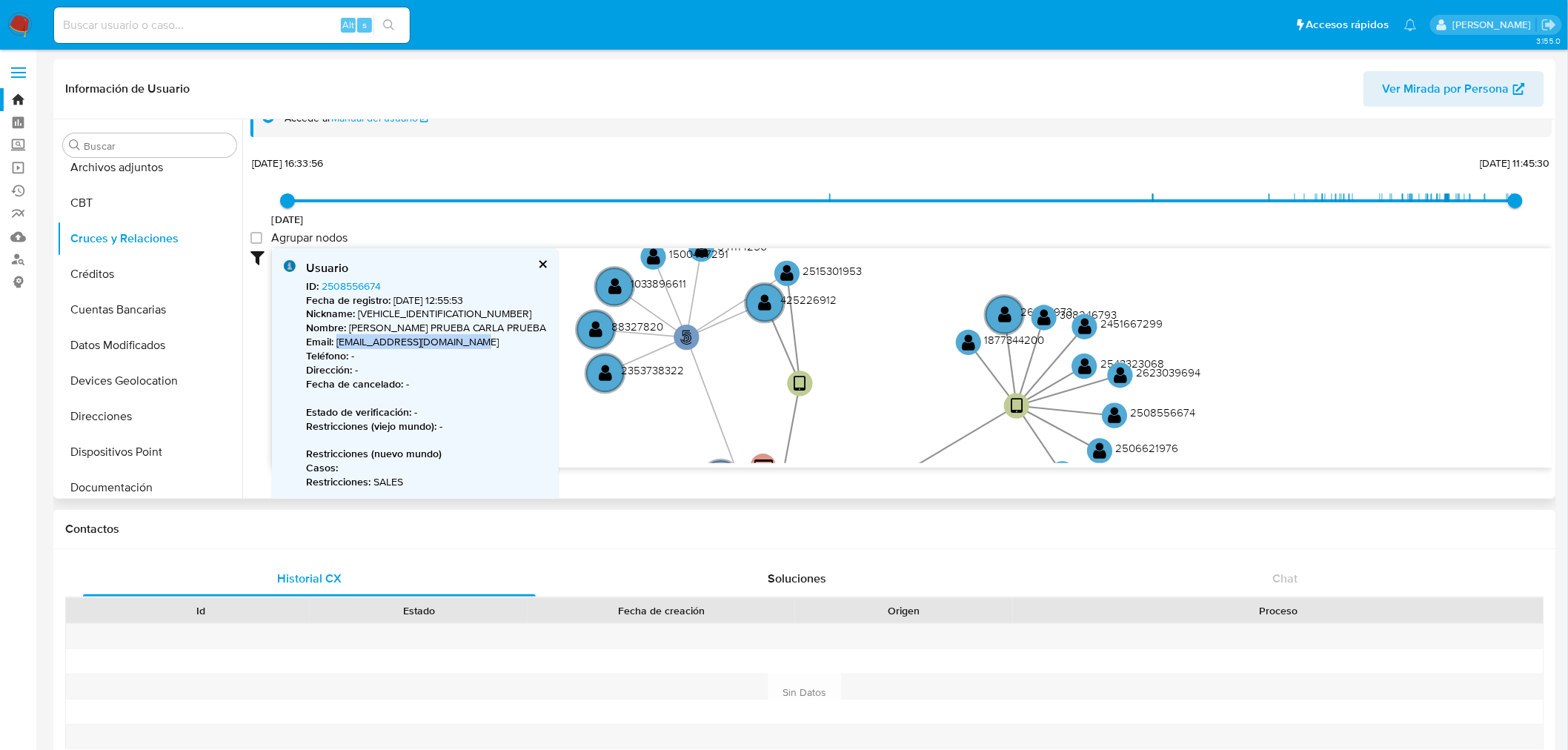
drag, startPoint x: 1046, startPoint y: 418, endPoint x: 982, endPoint y: 403, distance: 65.7
click at [982, 403] on icon "person-295eb58645eee034af04329a52b75ac2  user-2504373154  2504373154 device-6…" at bounding box center [912, 356] width 1281 height 215
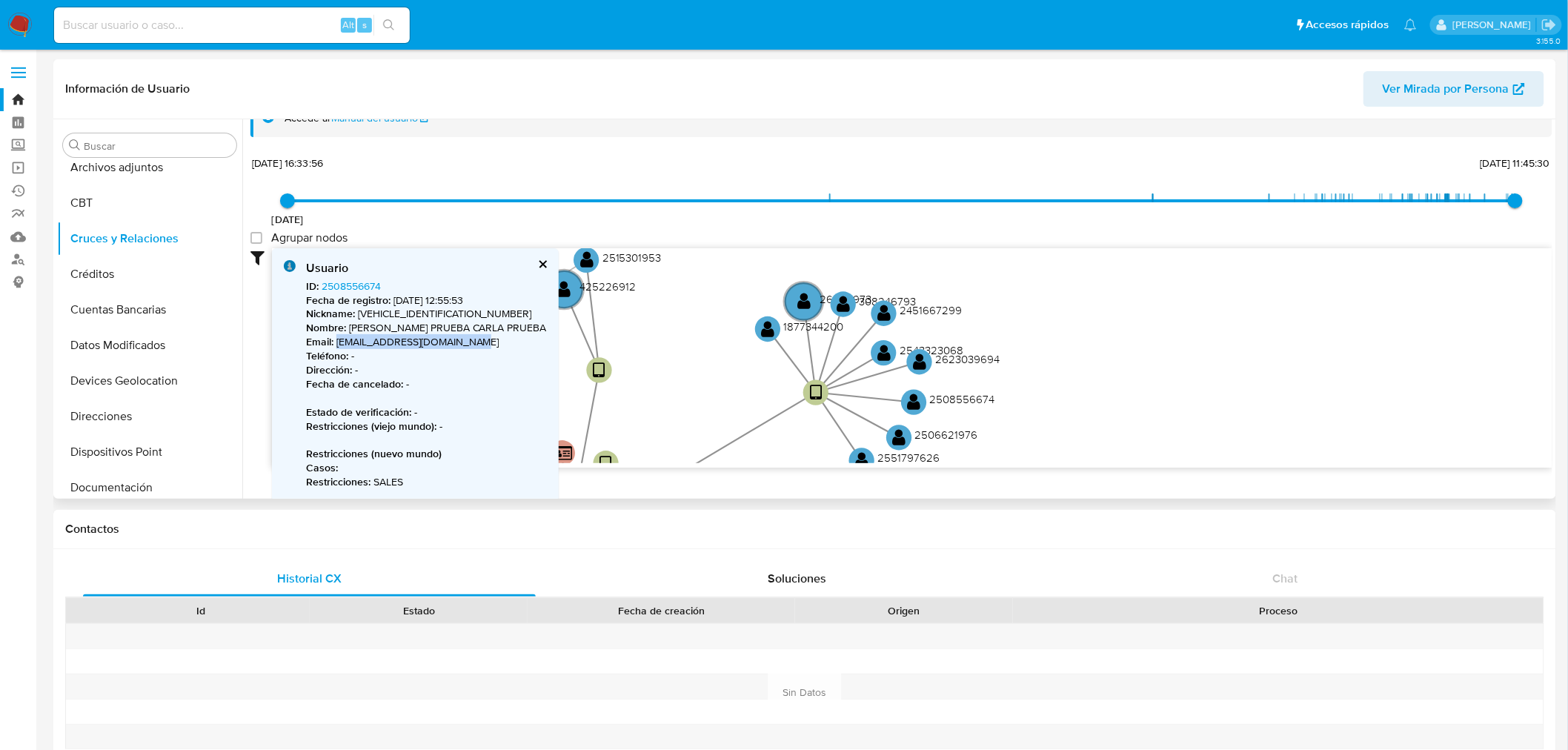
drag, startPoint x: 953, startPoint y: 377, endPoint x: 765, endPoint y: 356, distance: 189.2
click at [750, 363] on icon "person-295eb58645eee034af04329a52b75ac2  user-2504373154  2504373154 device-6…" at bounding box center [912, 356] width 1281 height 215
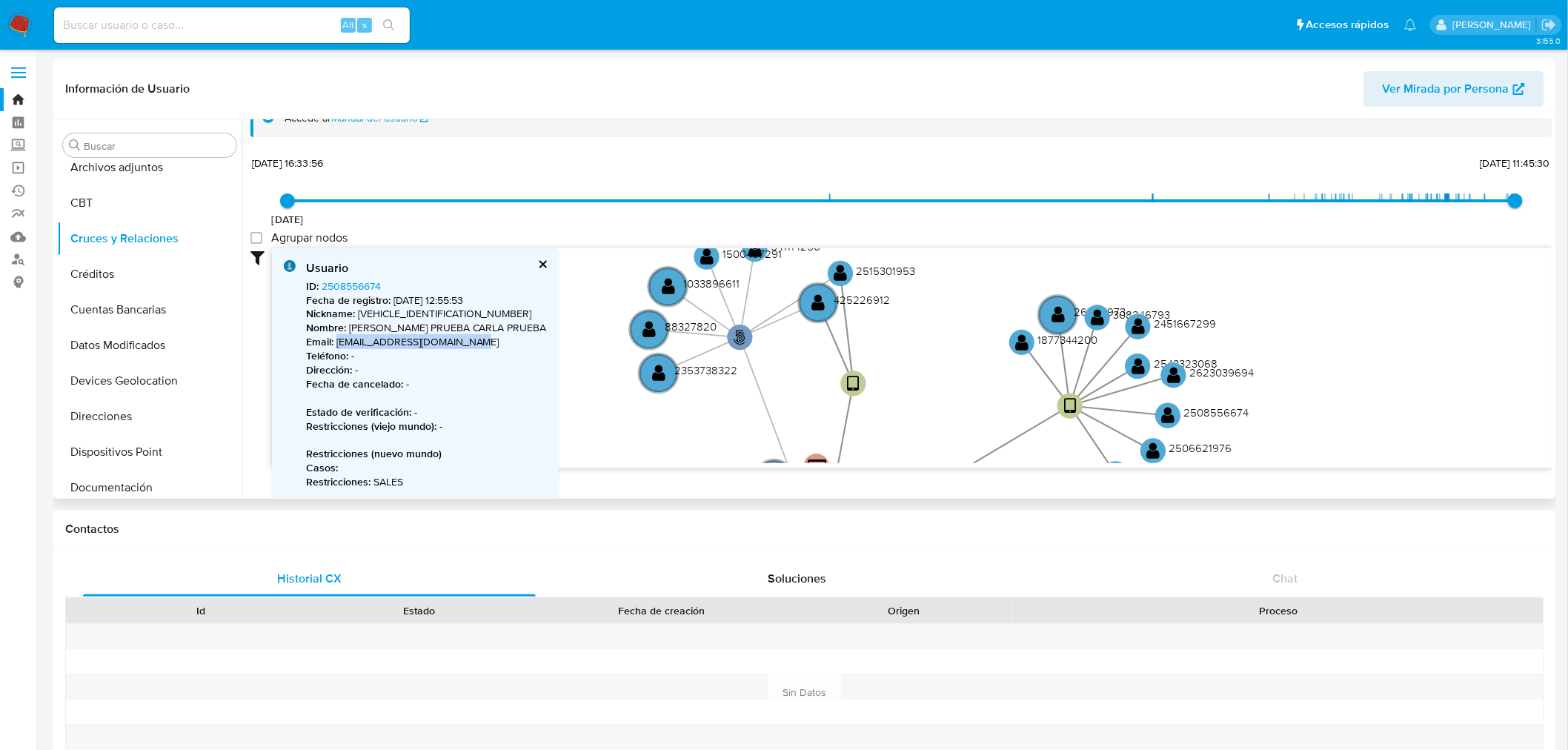
drag, startPoint x: 643, startPoint y: 358, endPoint x: 899, endPoint y: 390, distance: 258.0
click at [900, 390] on icon "person-295eb58645eee034af04329a52b75ac2  user-2504373154  2504373154 device-6…" at bounding box center [912, 356] width 1281 height 215
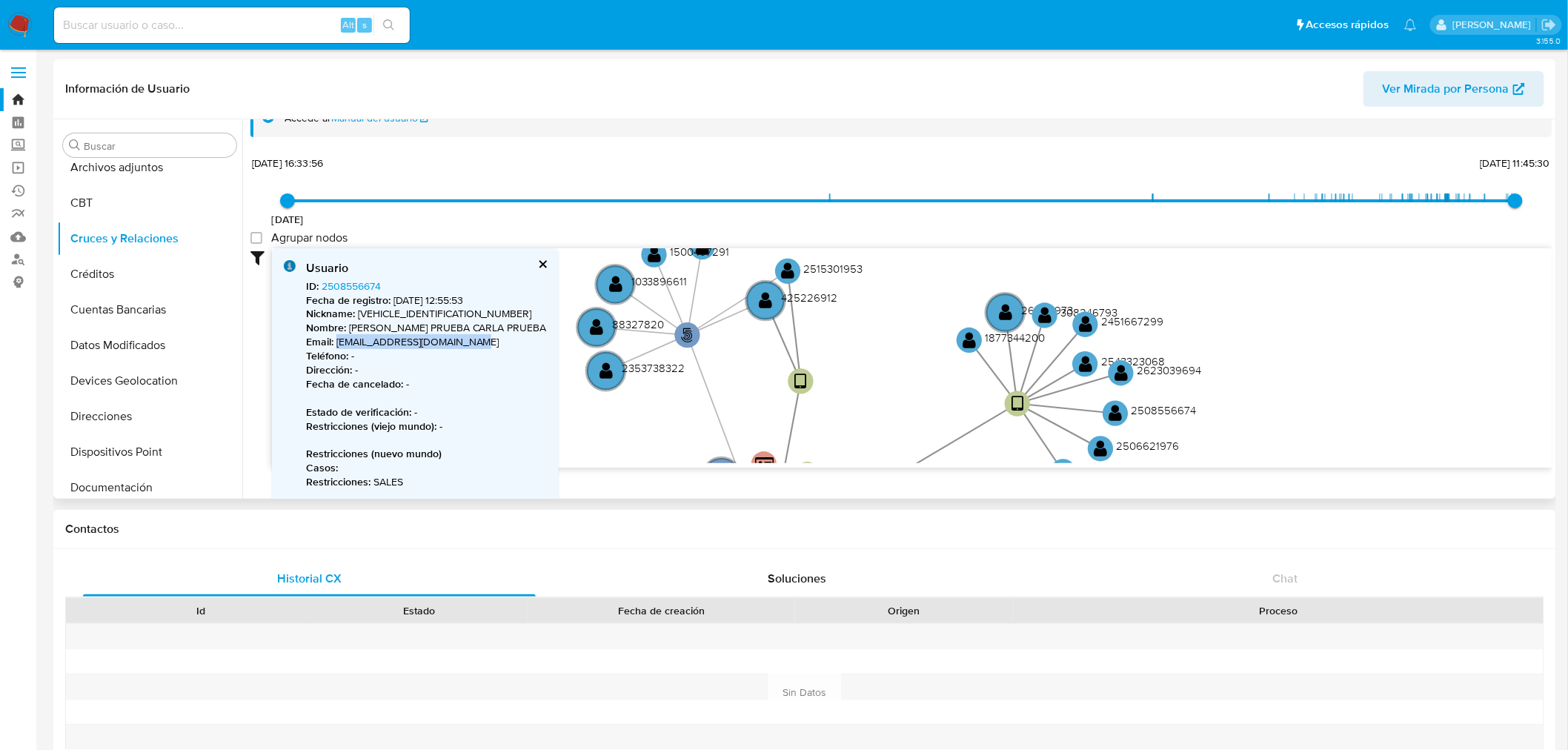
drag, startPoint x: 984, startPoint y: 423, endPoint x: 838, endPoint y: 413, distance: 146.3
click at [838, 413] on icon "person-295eb58645eee034af04329a52b75ac2  user-2504373154  2504373154 device-6…" at bounding box center [912, 356] width 1281 height 215
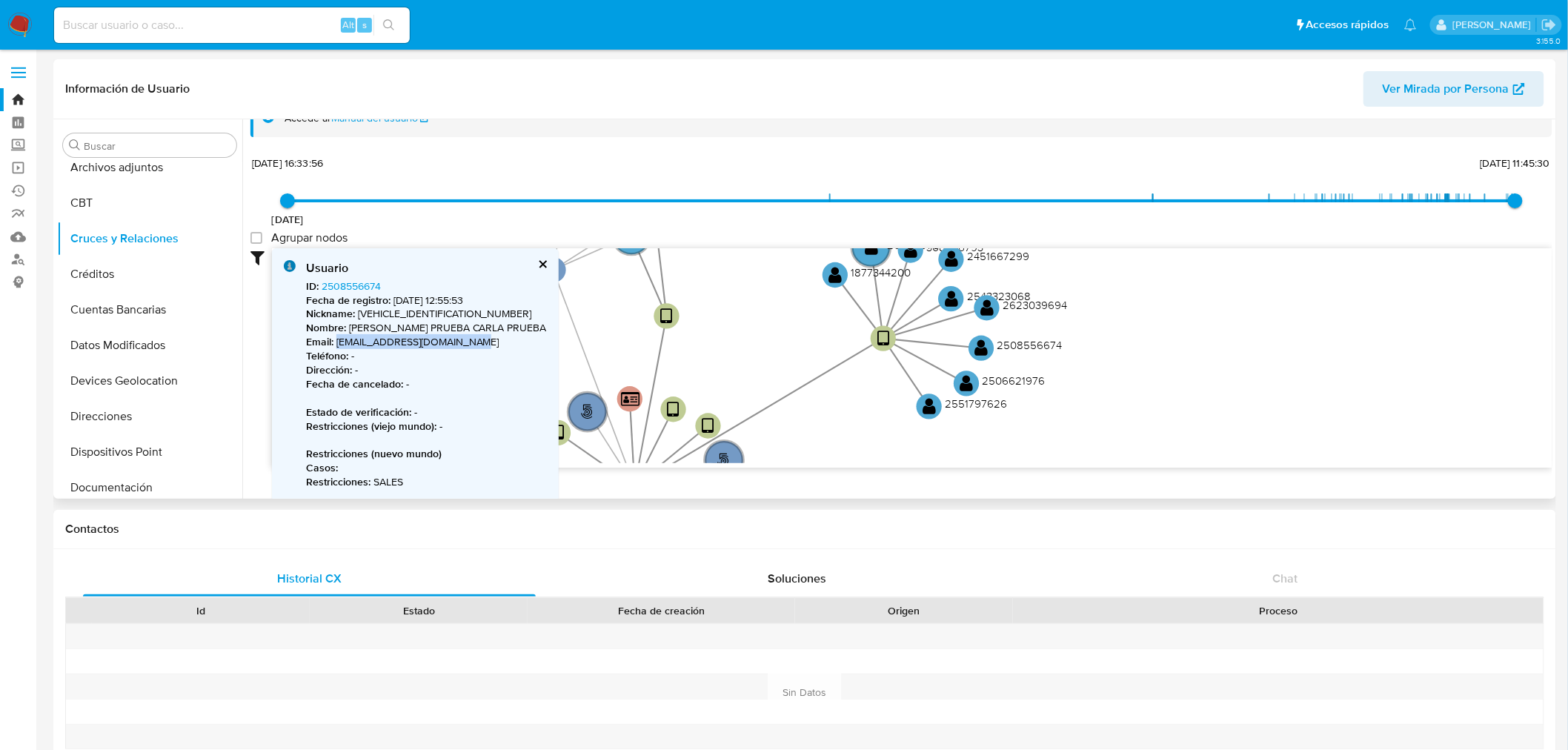
drag, startPoint x: 1288, startPoint y: 435, endPoint x: 1245, endPoint y: 358, distance: 88.2
click at [1245, 358] on icon "person-295eb58645eee034af04329a52b75ac2  user-2504373154  2504373154 device-6…" at bounding box center [912, 356] width 1281 height 215
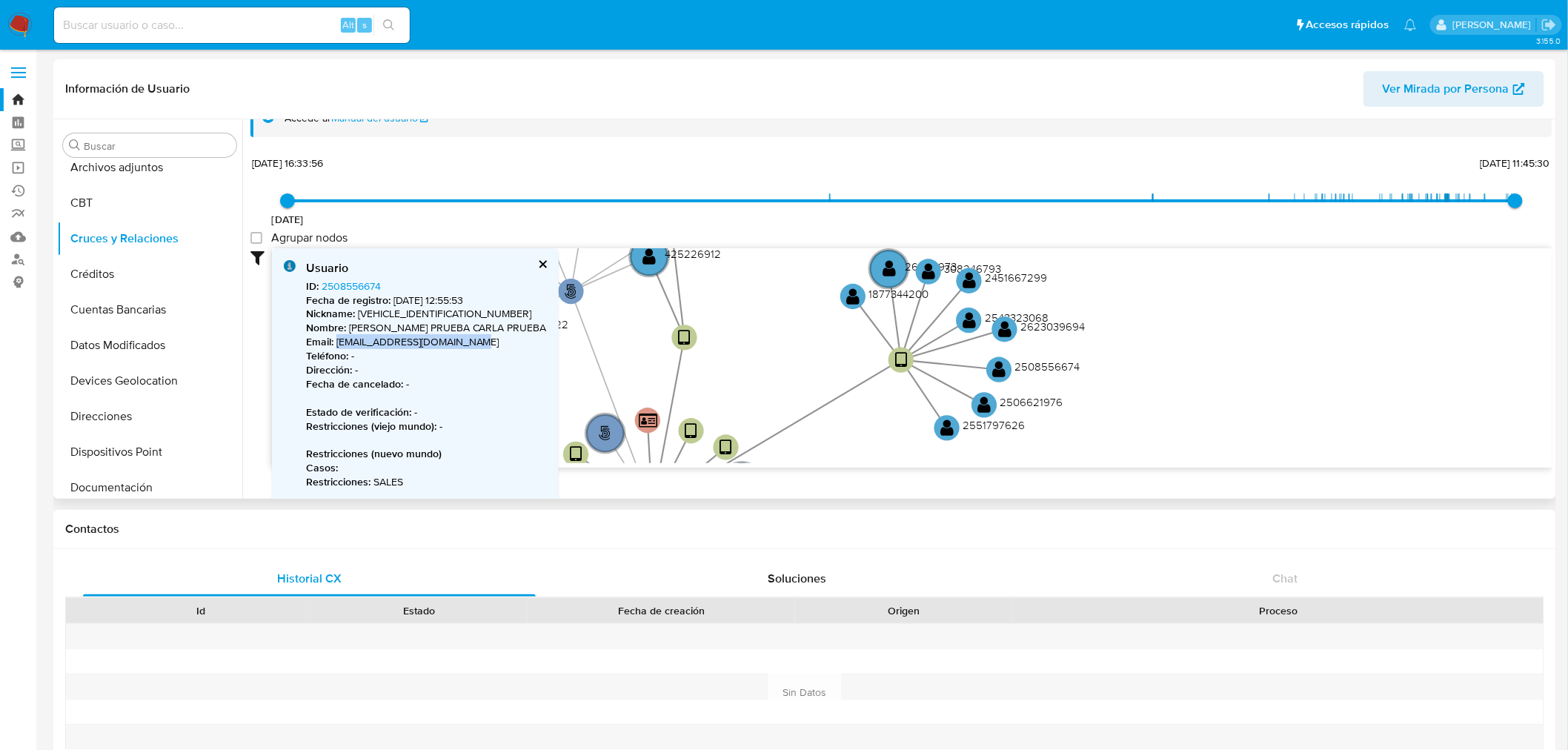
drag, startPoint x: 1129, startPoint y: 378, endPoint x: 1149, endPoint y: 401, distance: 30.5
click at [1144, 396] on icon "person-295eb58645eee034af04329a52b75ac2  user-2504373154  2504373154 device-6…" at bounding box center [912, 356] width 1281 height 215
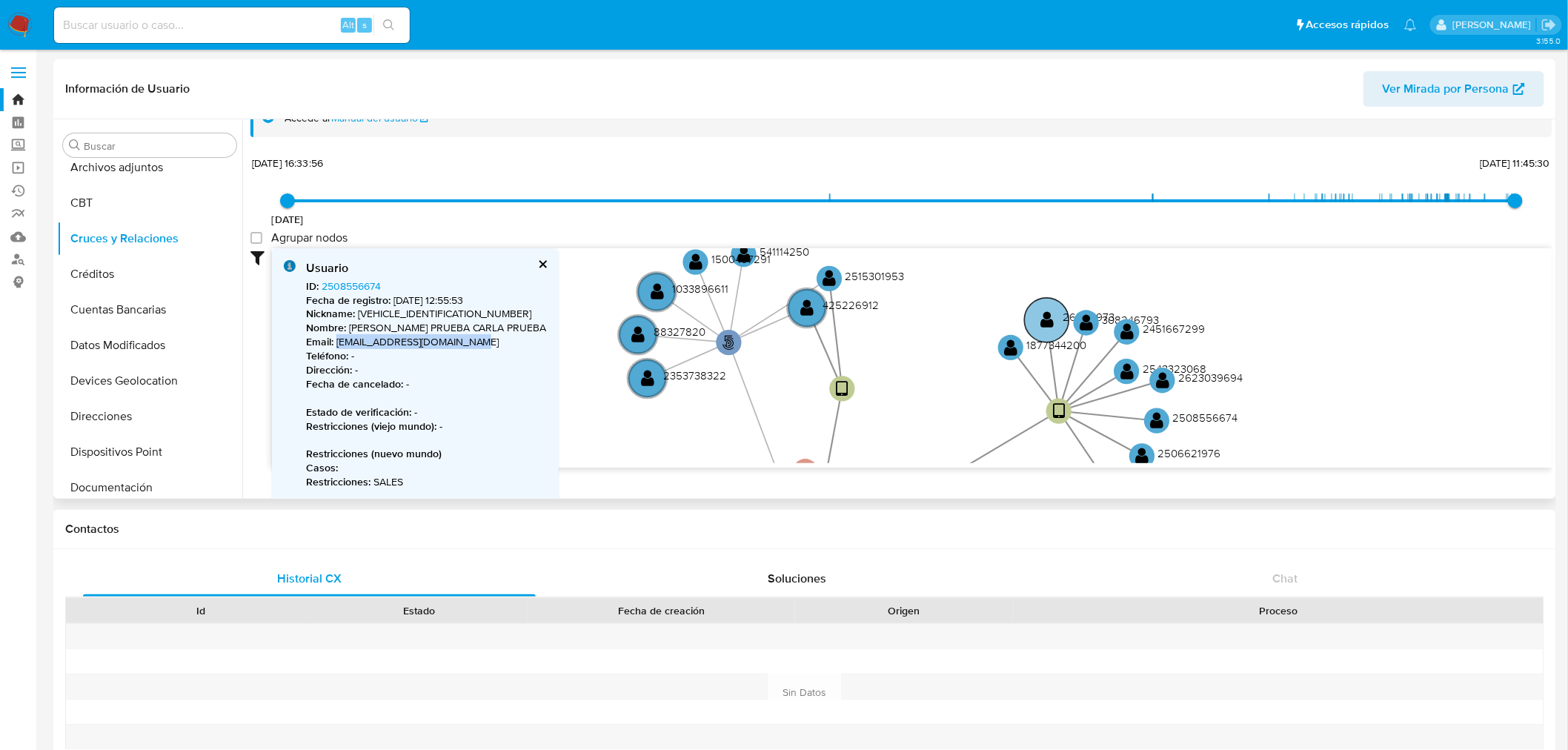
drag, startPoint x: 1125, startPoint y: 372, endPoint x: 1036, endPoint y: 330, distance: 98.4
click at [1282, 424] on icon "person-295eb58645eee034af04329a52b75ac2  user-2504373154  2504373154 device-6…" at bounding box center [912, 356] width 1281 height 215
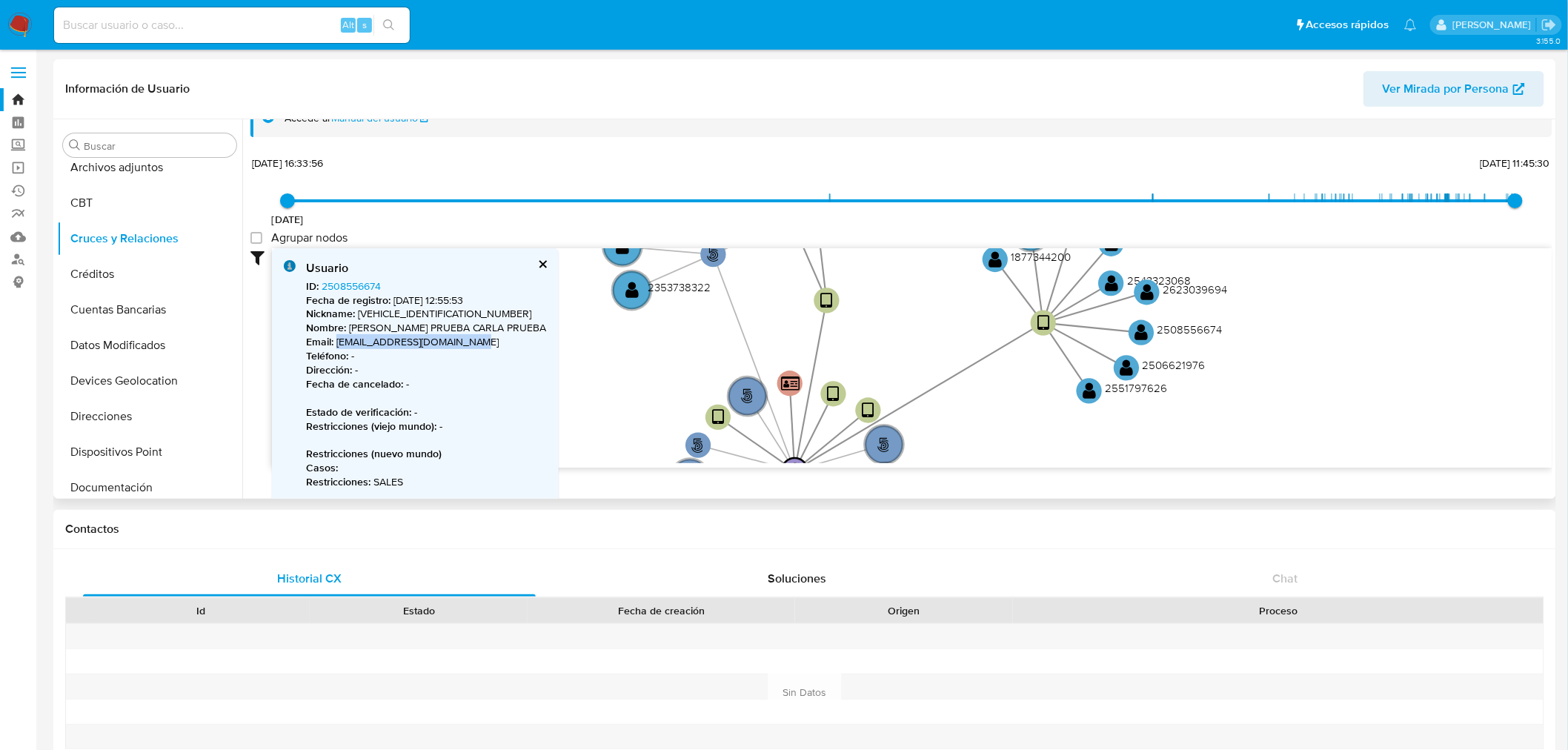
drag, startPoint x: 863, startPoint y: 378, endPoint x: 848, endPoint y: 289, distance: 90.3
click at [848, 289] on icon "person-295eb58645eee034af04329a52b75ac2  user-2504373154  2504373154 device-6…" at bounding box center [912, 356] width 1281 height 215
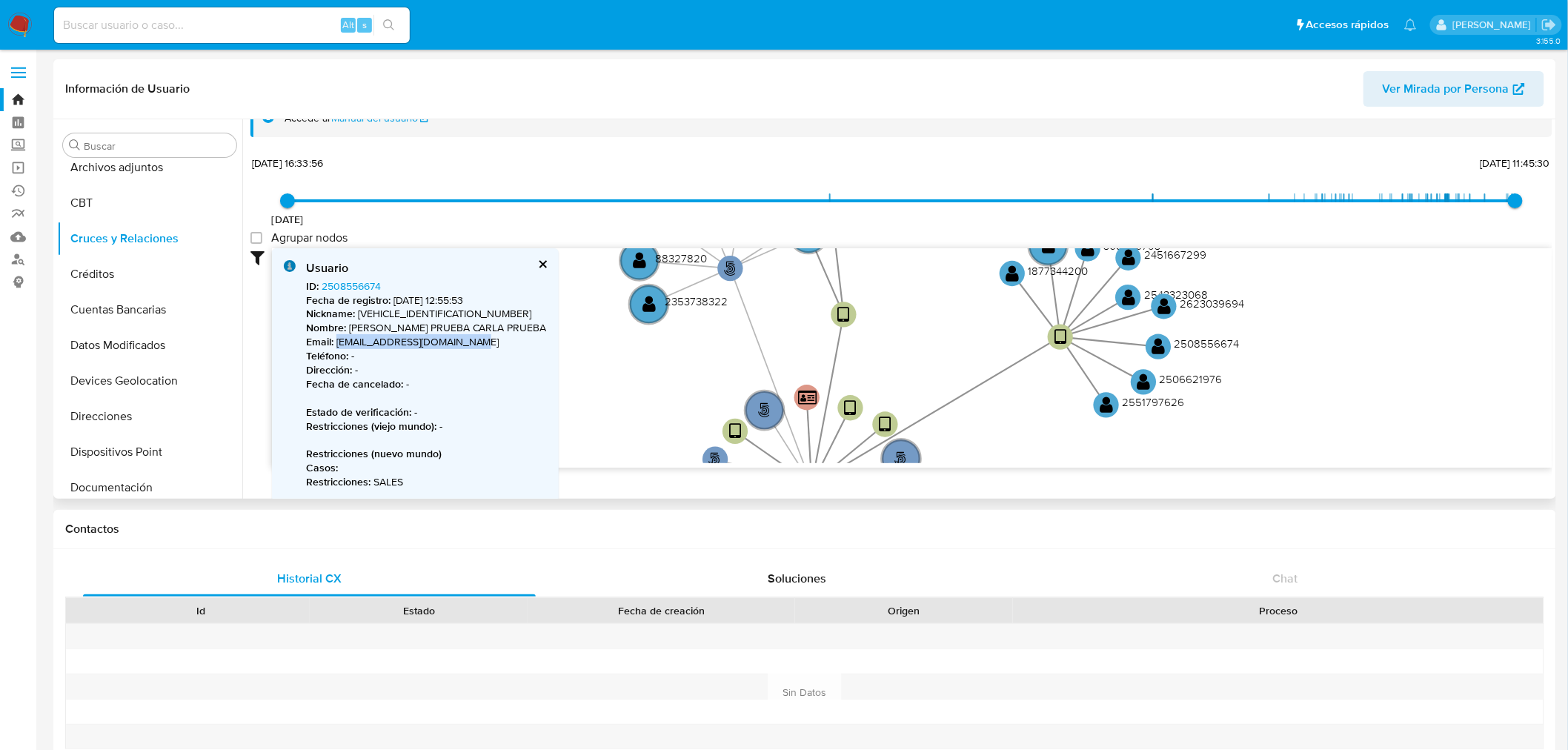
drag, startPoint x: 867, startPoint y: 365, endPoint x: 879, endPoint y: 366, distance: 12.0
click at [887, 389] on icon "person-295eb58645eee034af04329a52b75ac2  user-2504373154  2504373154 device-6…" at bounding box center [912, 356] width 1281 height 215
drag, startPoint x: 357, startPoint y: 179, endPoint x: 357, endPoint y: 248, distance: 69.0
click at [357, 248] on div "[DATE] [DATE] 16:33:56 [DATE] 11:45:30 Agrupar nodos Filtros Confianza alta Dev…" at bounding box center [901, 310] width 1302 height 315
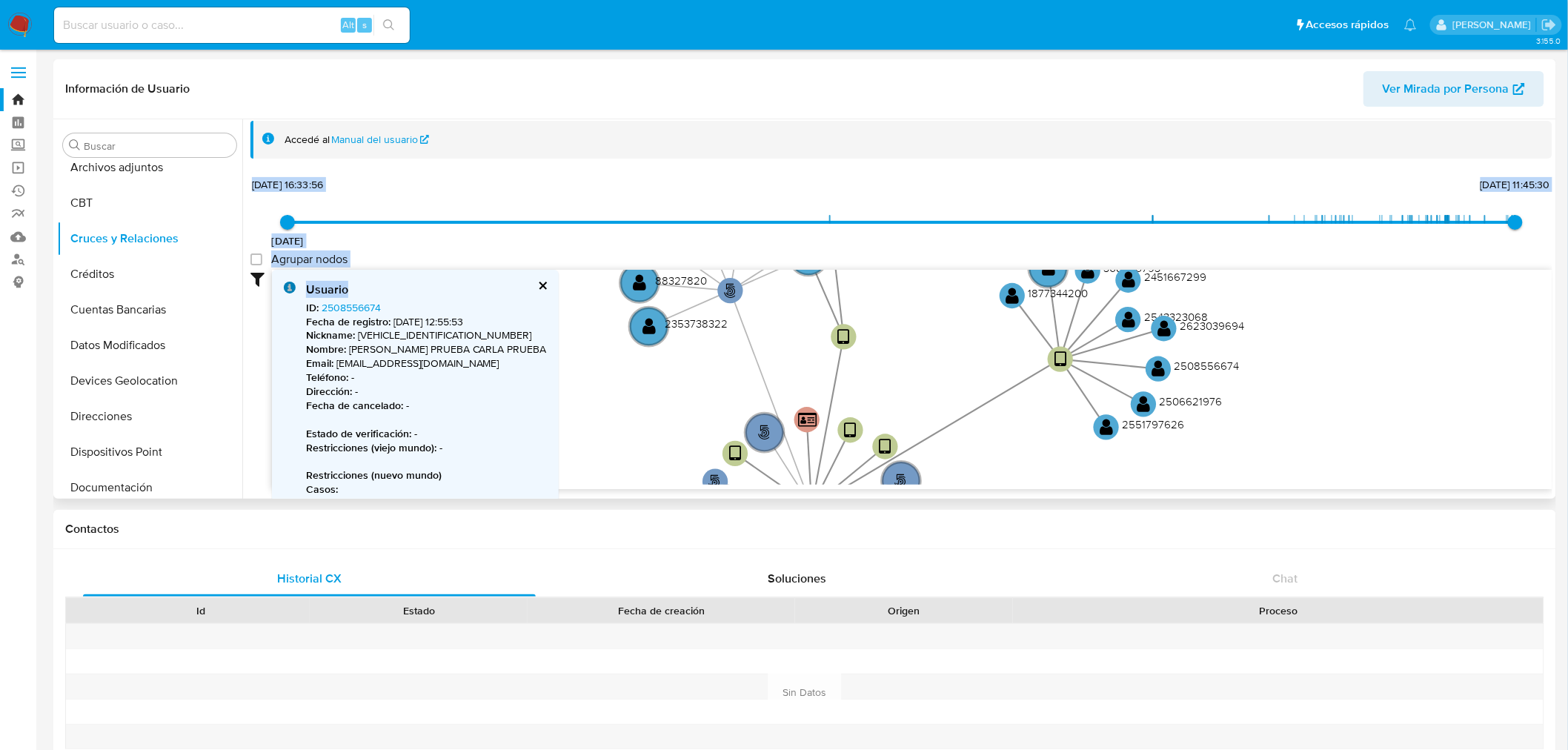
scroll to position [0, 0]
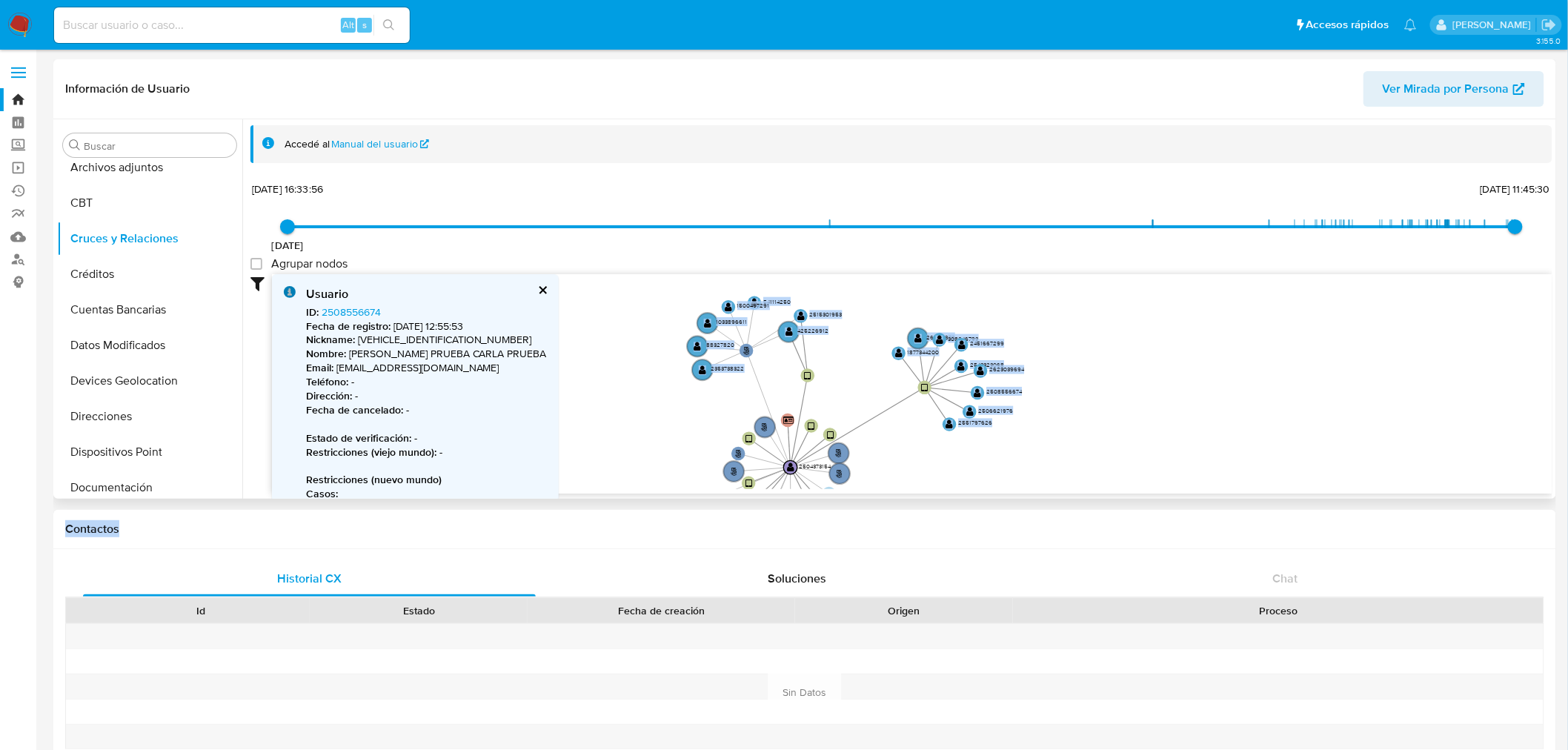
drag, startPoint x: 1044, startPoint y: 500, endPoint x: 1035, endPoint y: 481, distance: 21.0
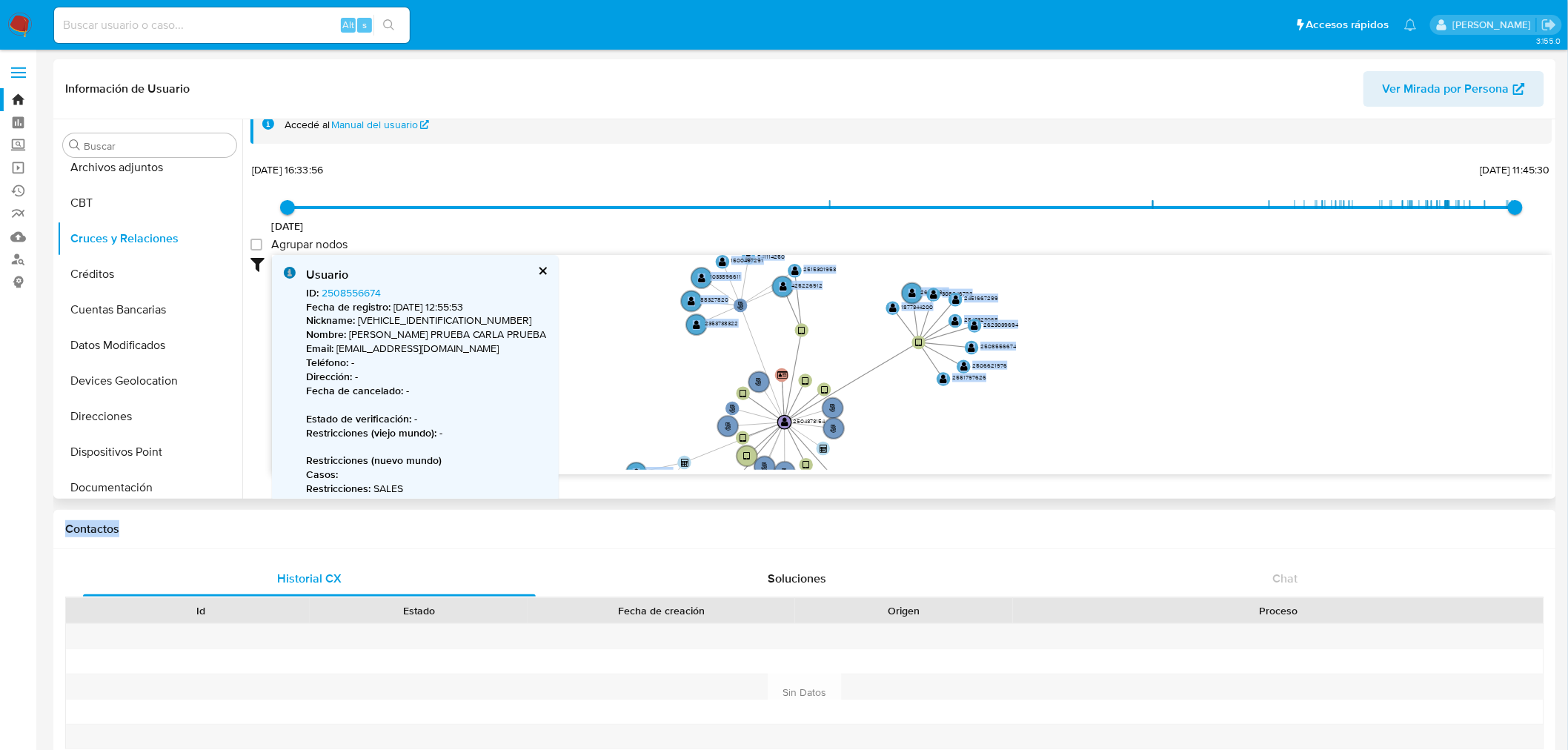
drag, startPoint x: 1063, startPoint y: 450, endPoint x: 1066, endPoint y: 426, distance: 24.2
click at [1057, 426] on icon "person-295eb58645eee034af04329a52b75ac2  user-2504373154  2504373154 device-6…" at bounding box center [912, 362] width 1281 height 215
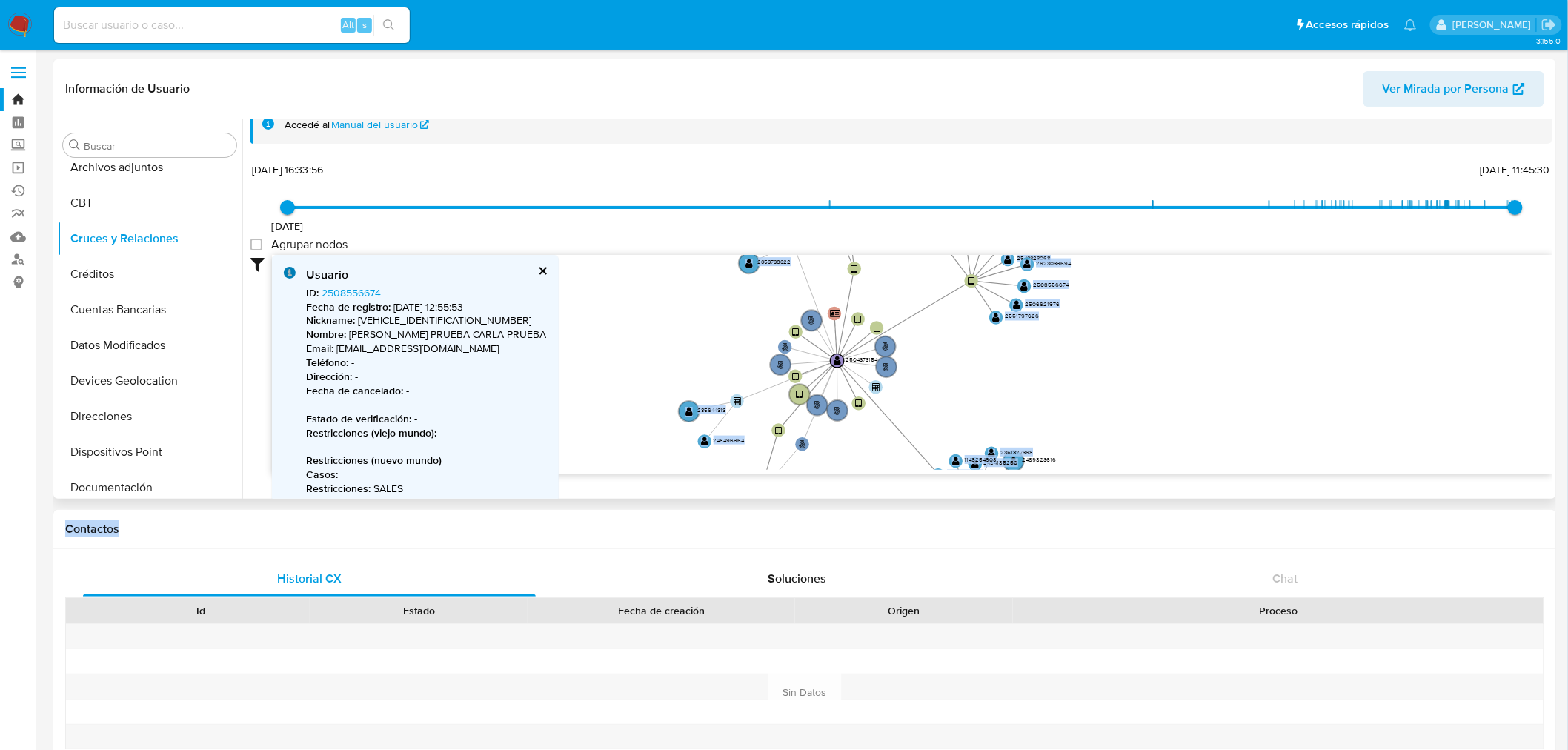
drag, startPoint x: 1092, startPoint y: 405, endPoint x: 1145, endPoint y: 346, distance: 79.3
click at [1145, 346] on icon "person-295eb58645eee034af04329a52b75ac2  user-2504373154  2504373154 device-6…" at bounding box center [912, 362] width 1281 height 215
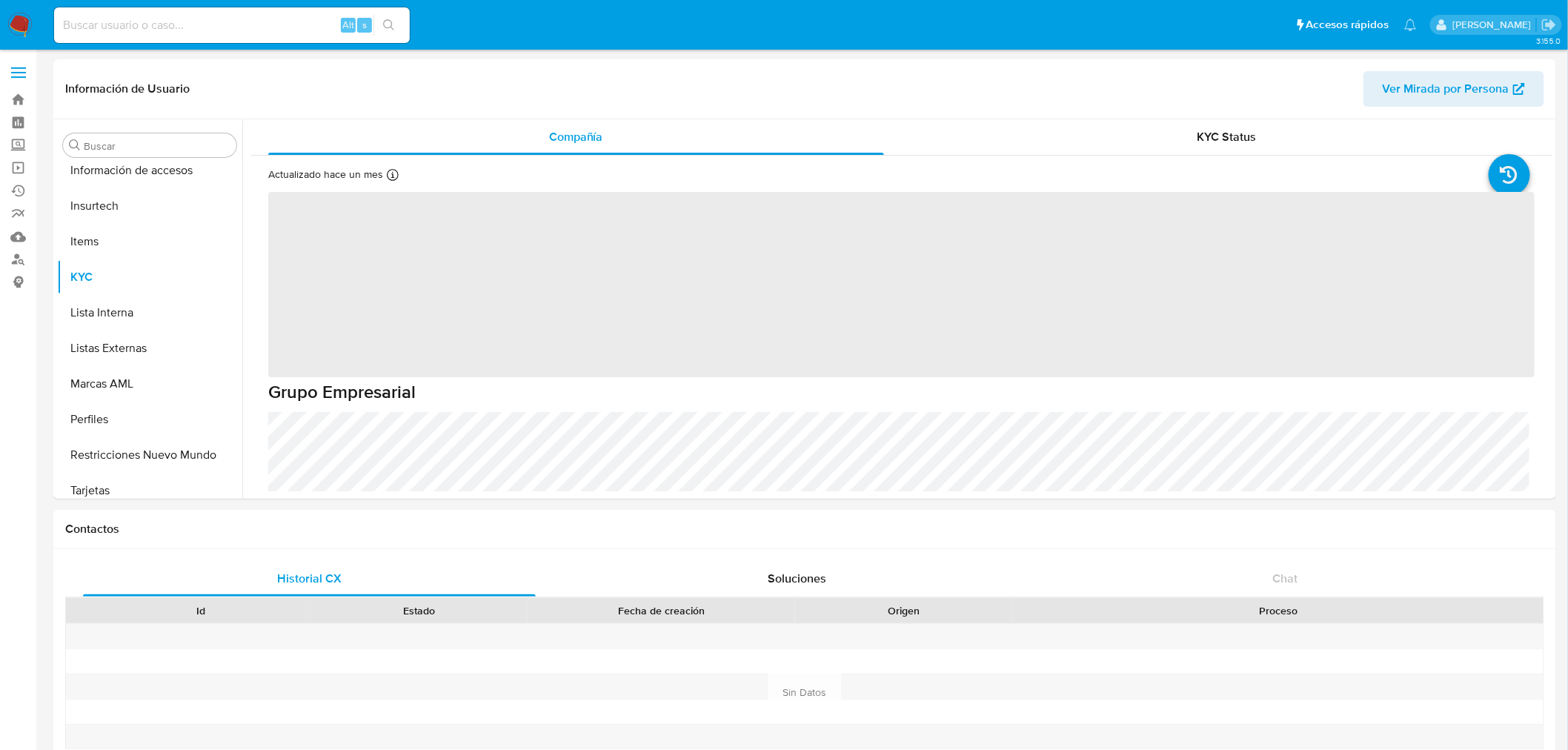
scroll to position [625, 0]
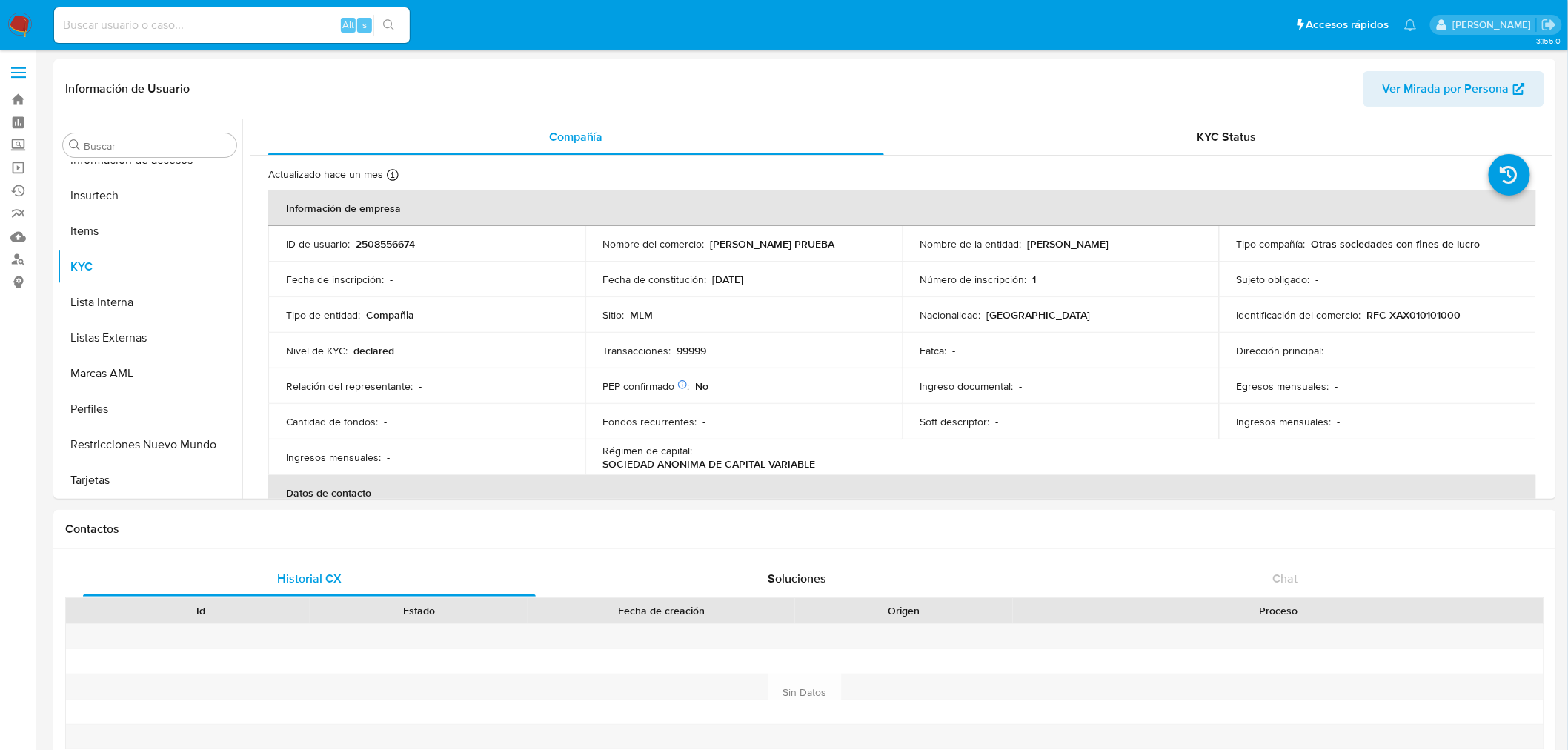
select select "10"
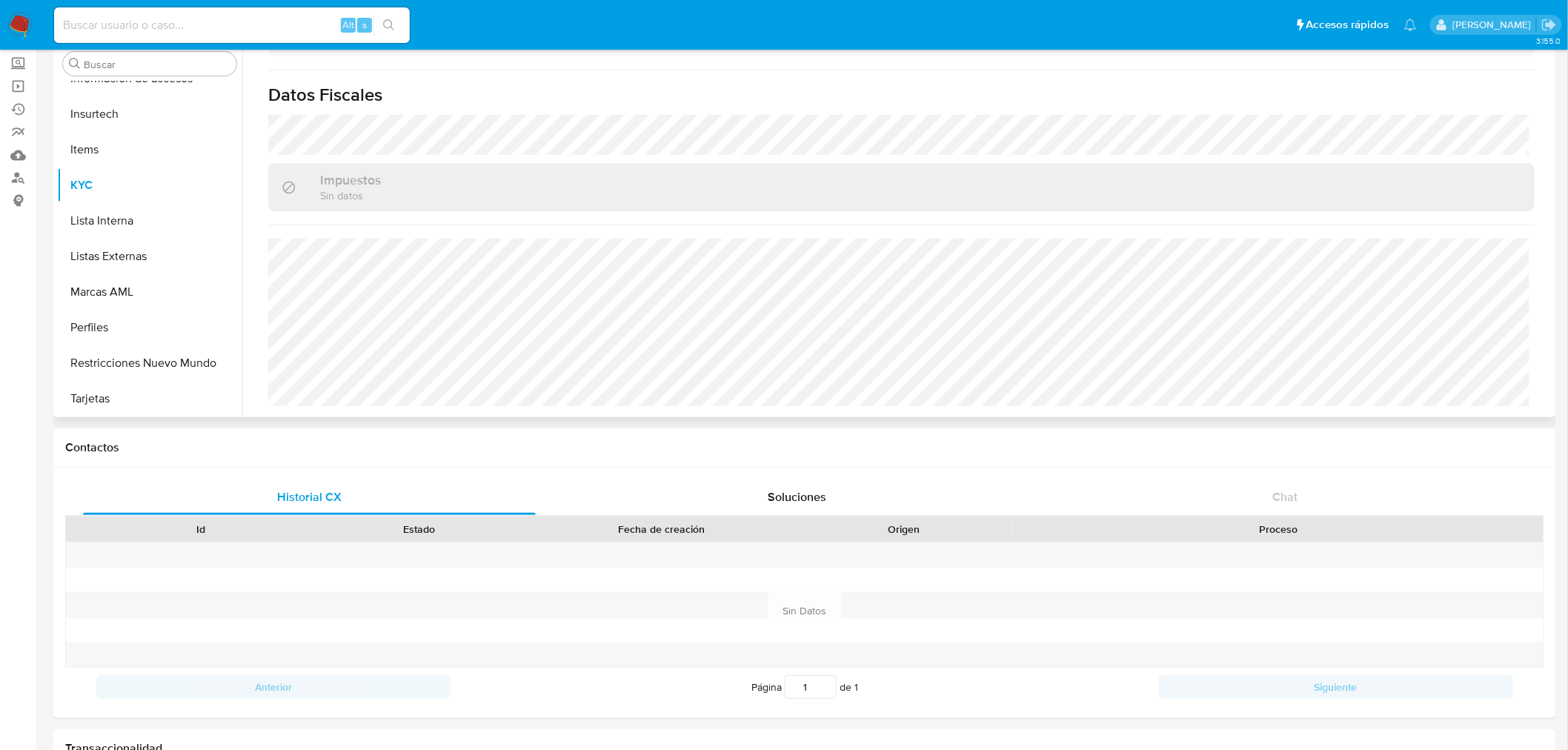
scroll to position [83, 0]
